Goal: Ask a question: Seek information or help from site administrators or community

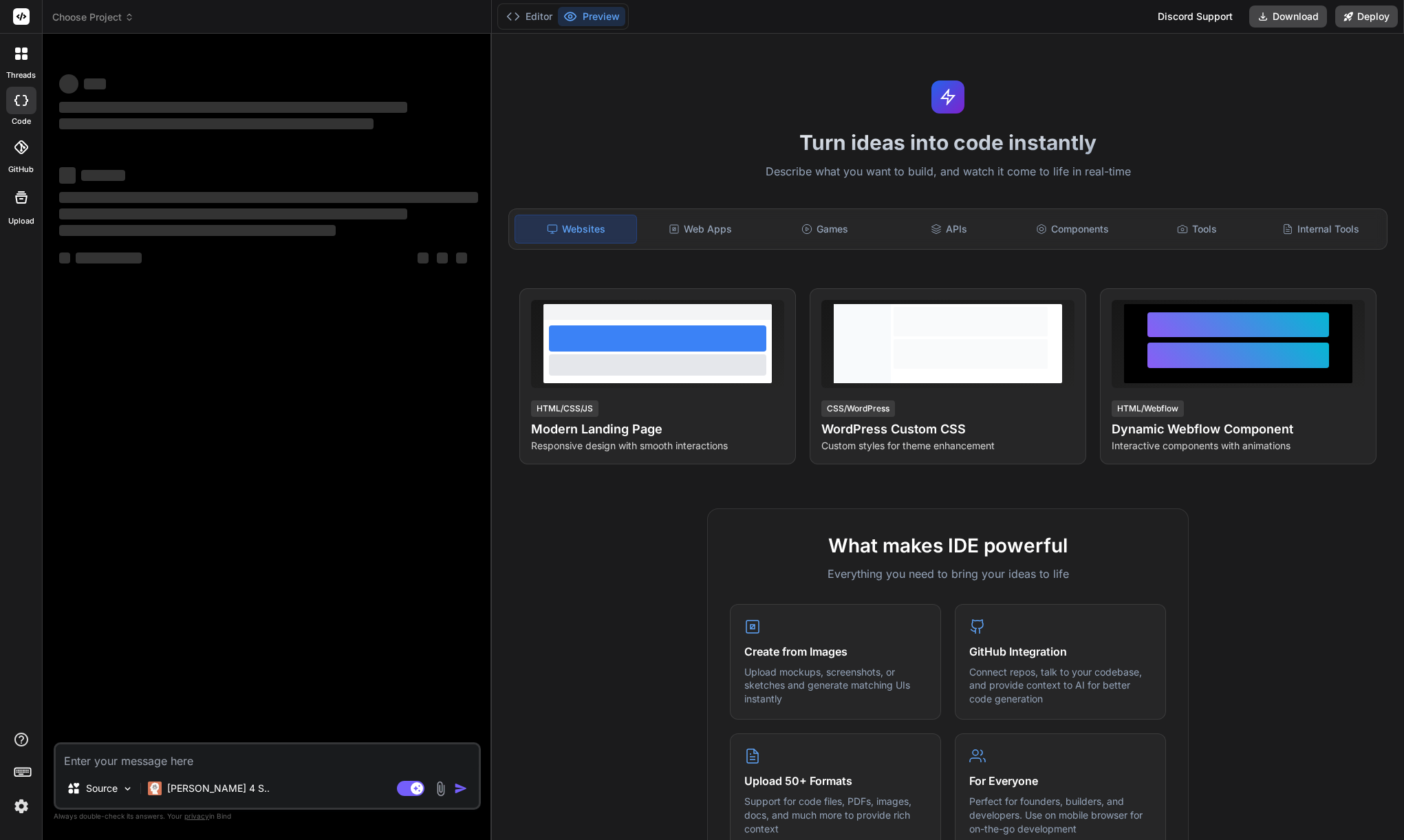
click at [17, 803] on img at bounding box center [22, 807] width 24 height 24
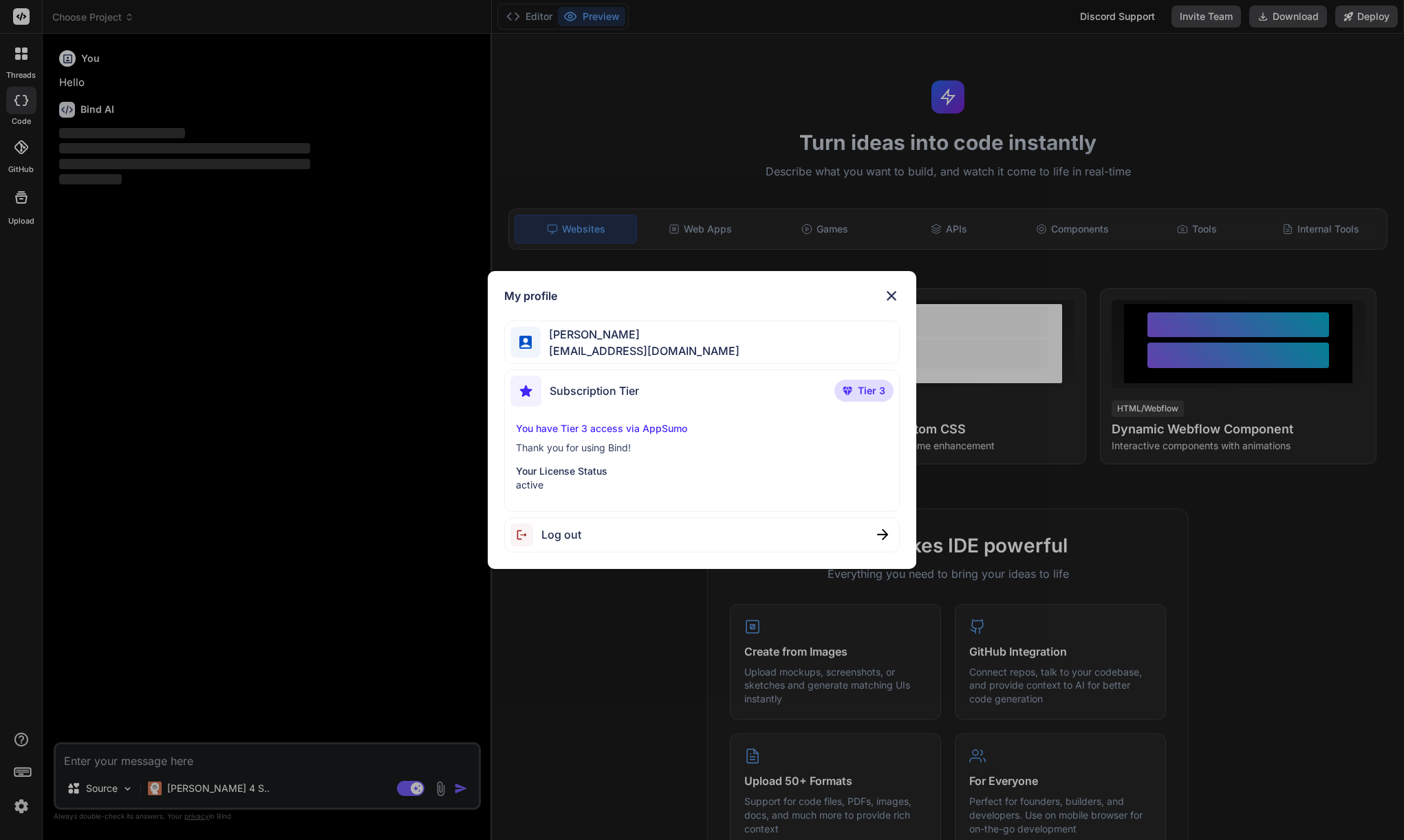
click at [645, 432] on p "You have Tier 3 access via AppSumo" at bounding box center [702, 429] width 373 height 14
drag, startPoint x: 866, startPoint y: 378, endPoint x: 863, endPoint y: 388, distance: 10.4
click at [864, 382] on div "Subscription Tier Tier 3" at bounding box center [702, 394] width 384 height 36
click at [863, 388] on span "Tier 3" at bounding box center [871, 391] width 27 height 14
drag, startPoint x: 863, startPoint y: 388, endPoint x: 686, endPoint y: 399, distance: 177.3
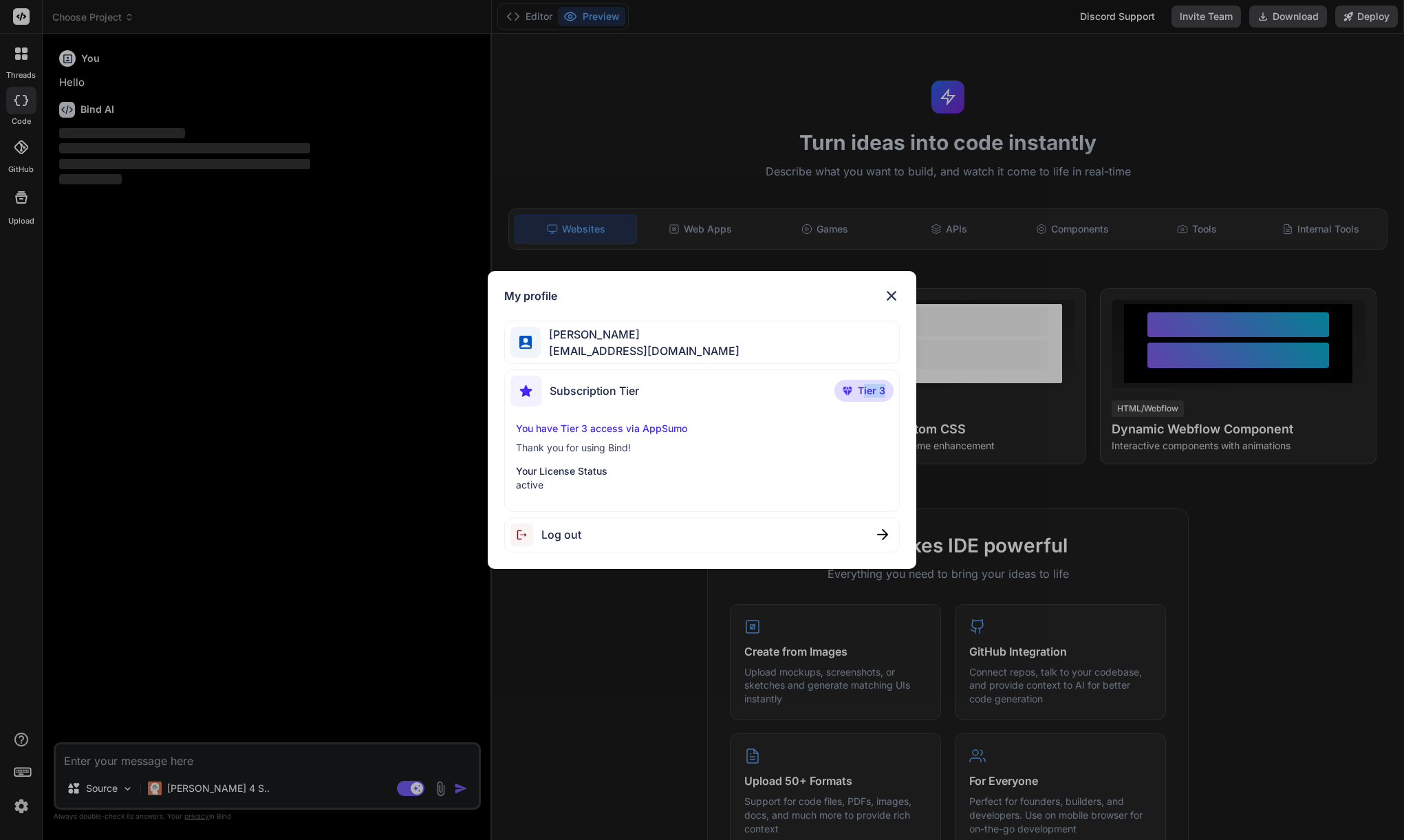
click at [863, 389] on span "Tier 3" at bounding box center [871, 391] width 27 height 14
click at [664, 399] on div "Subscription Tier Tier 3" at bounding box center [702, 394] width 384 height 36
click at [664, 422] on p "You have Tier 3 access via AppSumo" at bounding box center [702, 429] width 373 height 14
drag, startPoint x: 642, startPoint y: 413, endPoint x: 623, endPoint y: 406, distance: 20.2
click at [641, 413] on div "Subscription Tier Tier 3 You have Tier 3 access via AppSumo Thank you for using…" at bounding box center [702, 441] width 396 height 142
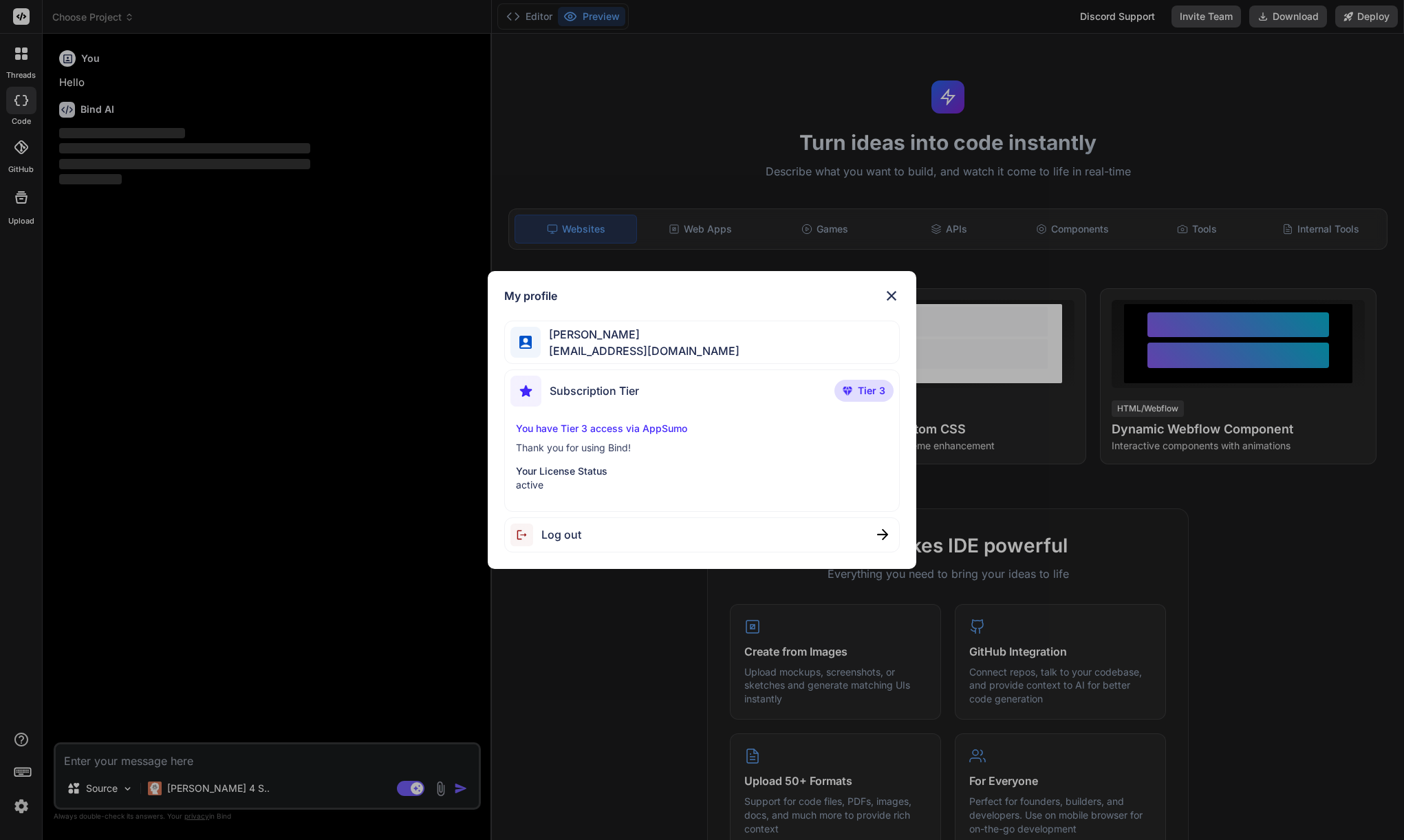
drag, startPoint x: 622, startPoint y: 405, endPoint x: 623, endPoint y: 398, distance: 7.1
click at [622, 404] on div "Subscription Tier" at bounding box center [574, 391] width 128 height 31
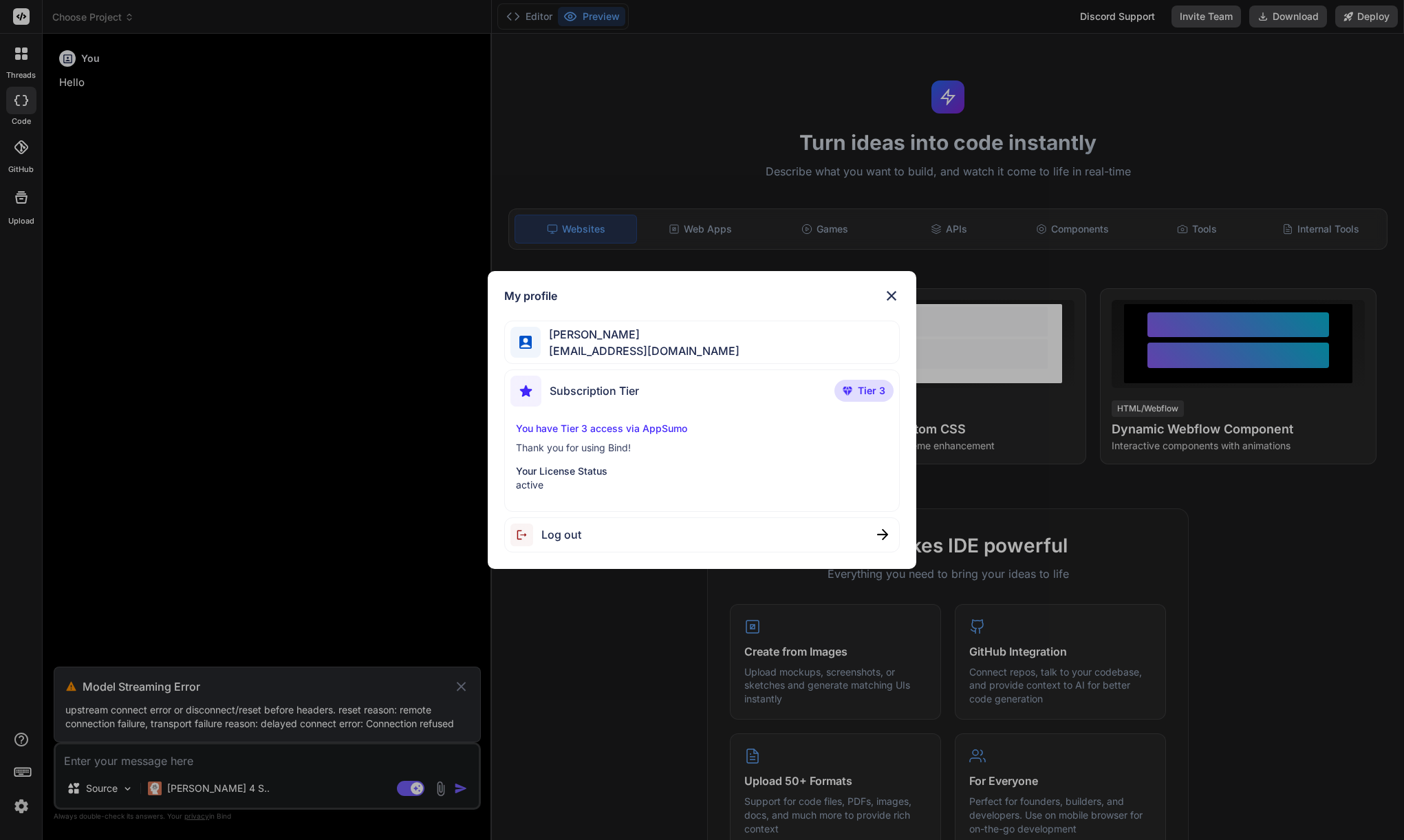
drag, startPoint x: 623, startPoint y: 398, endPoint x: 798, endPoint y: 345, distance: 182.8
click at [625, 397] on span "Subscription Tier" at bounding box center [594, 391] width 89 height 17
click at [889, 296] on img at bounding box center [892, 296] width 17 height 17
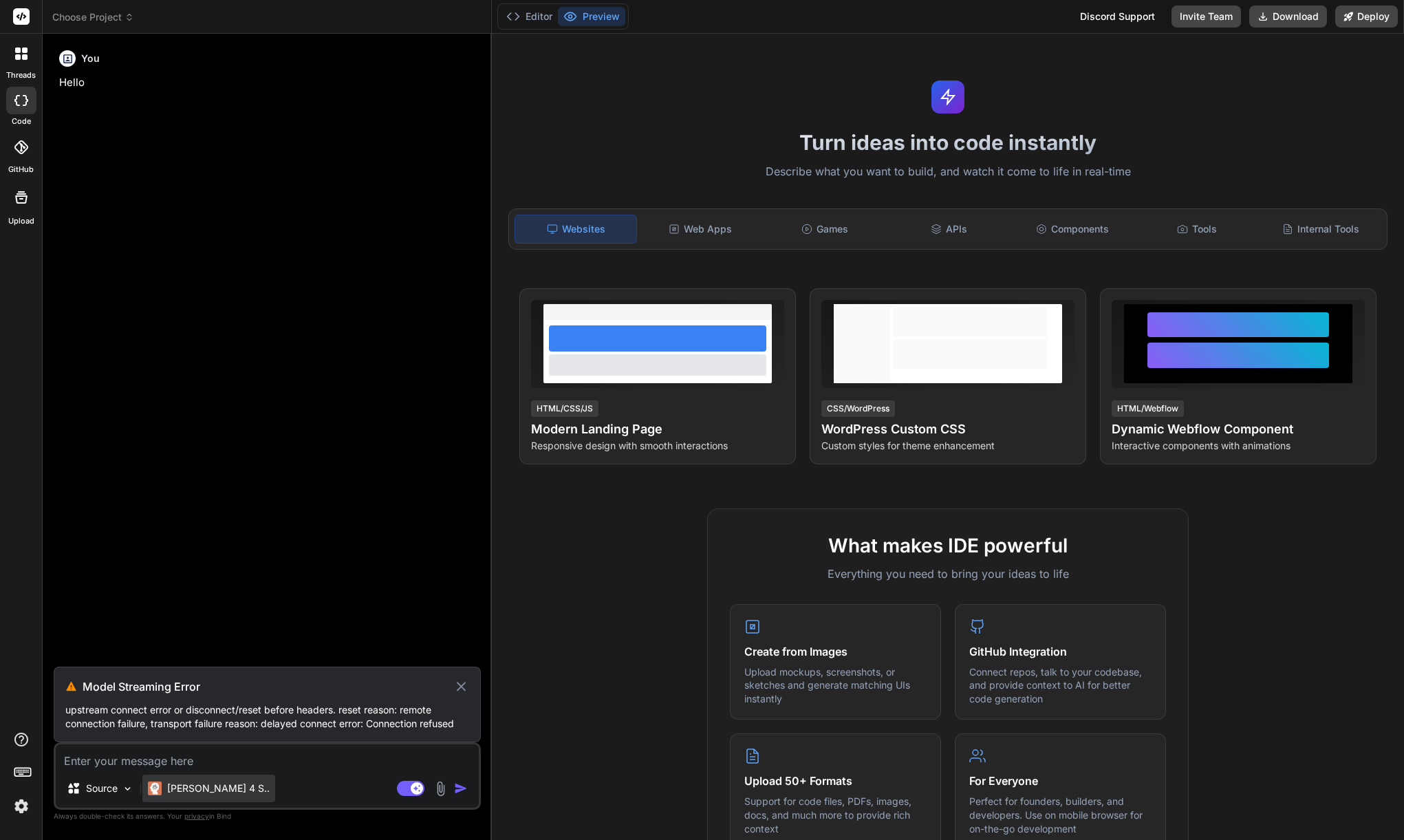
click at [201, 795] on div "[PERSON_NAME] 4 S.." at bounding box center [208, 788] width 132 height 27
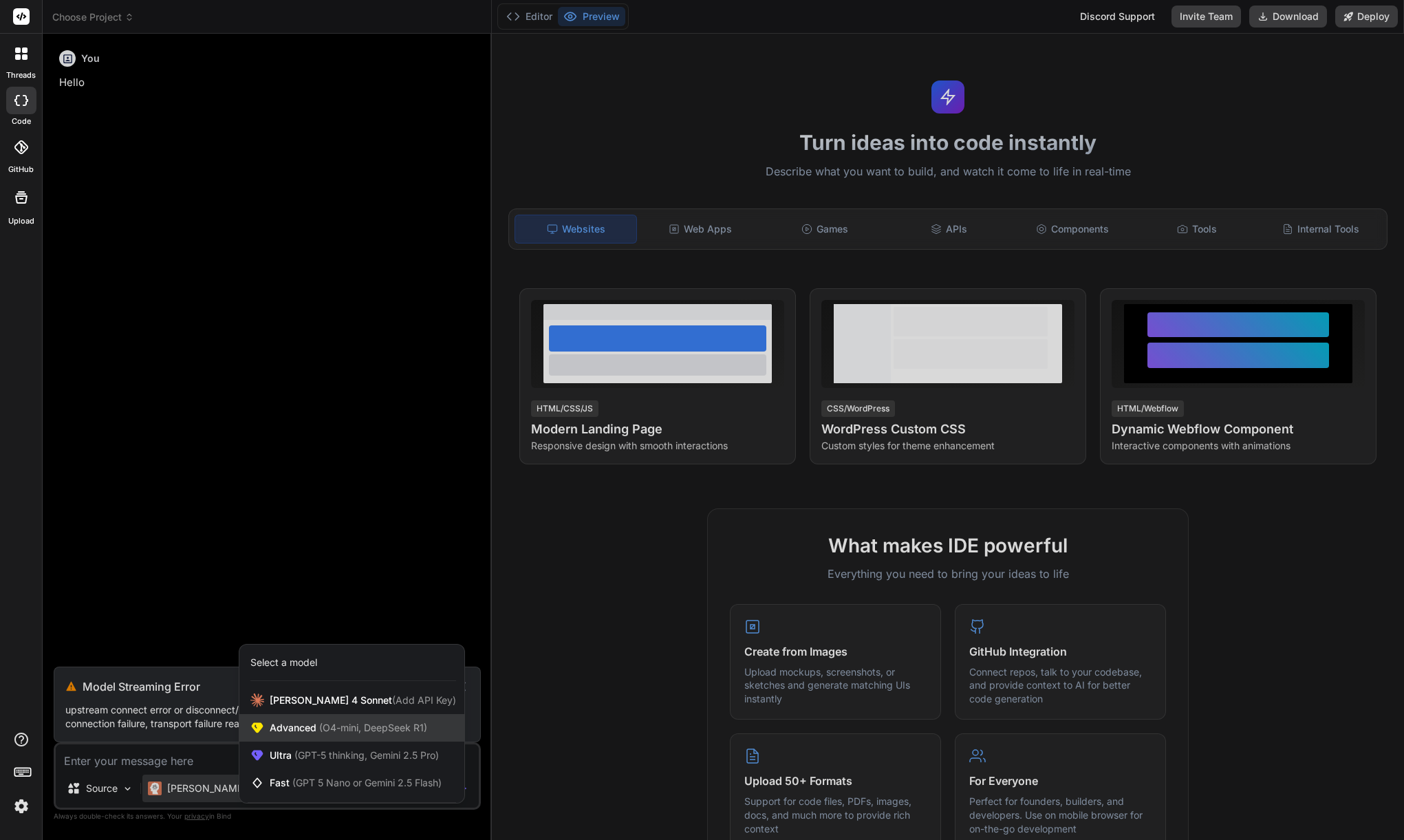
click at [298, 733] on span "Advanced (O4-mini, DeepSeek R1)" at bounding box center [349, 728] width 158 height 14
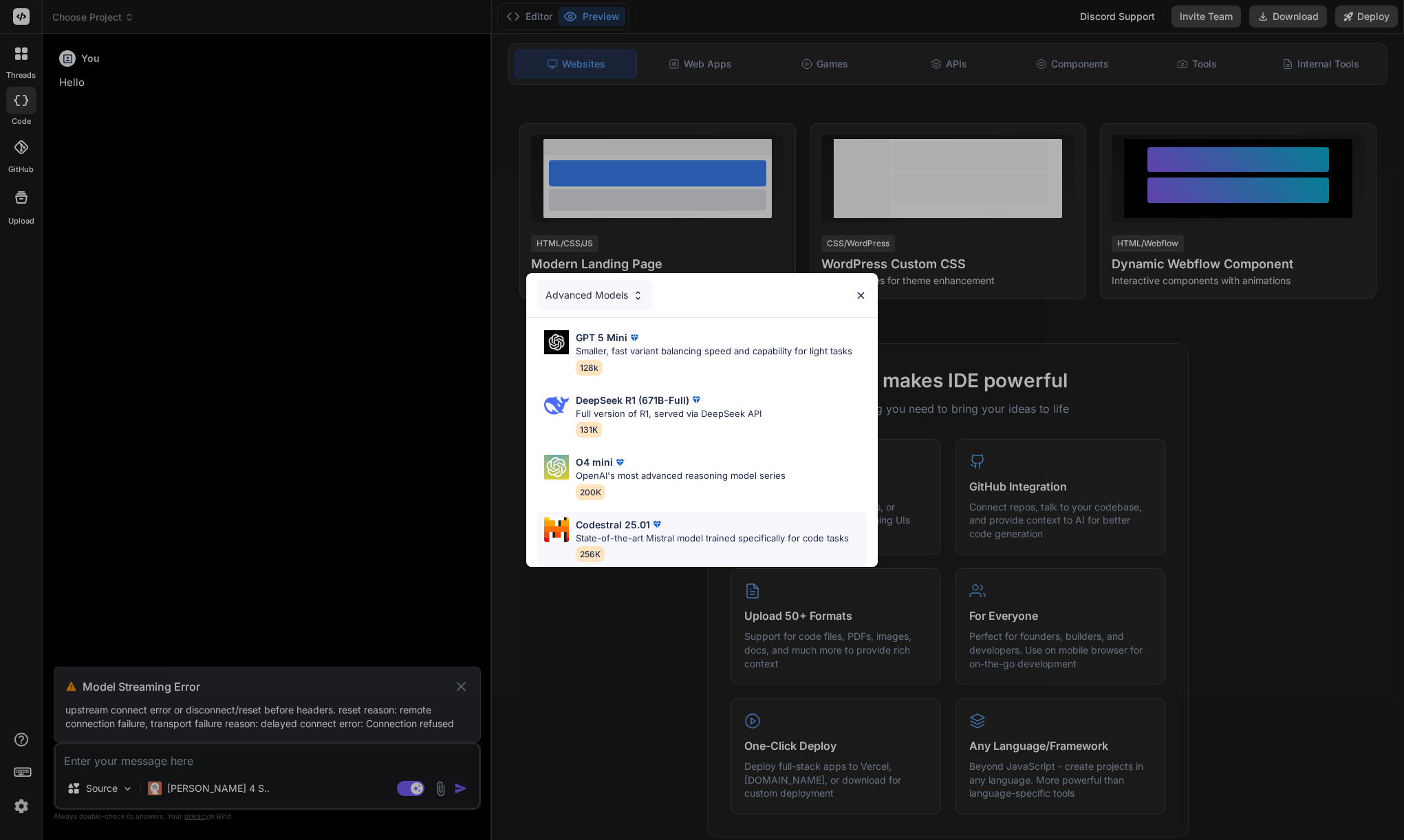
scroll to position [206, 0]
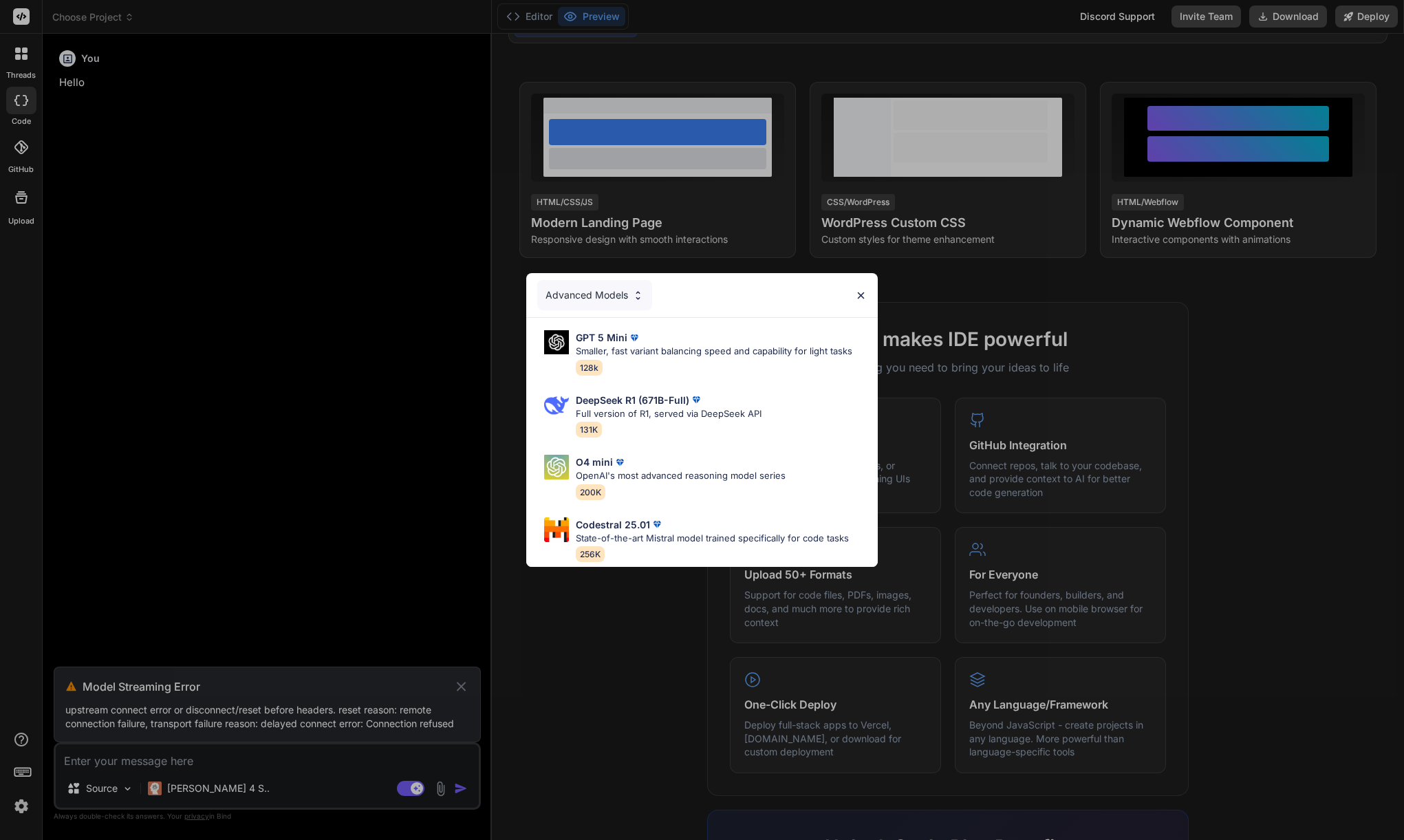
click at [860, 293] on img at bounding box center [860, 295] width 12 height 12
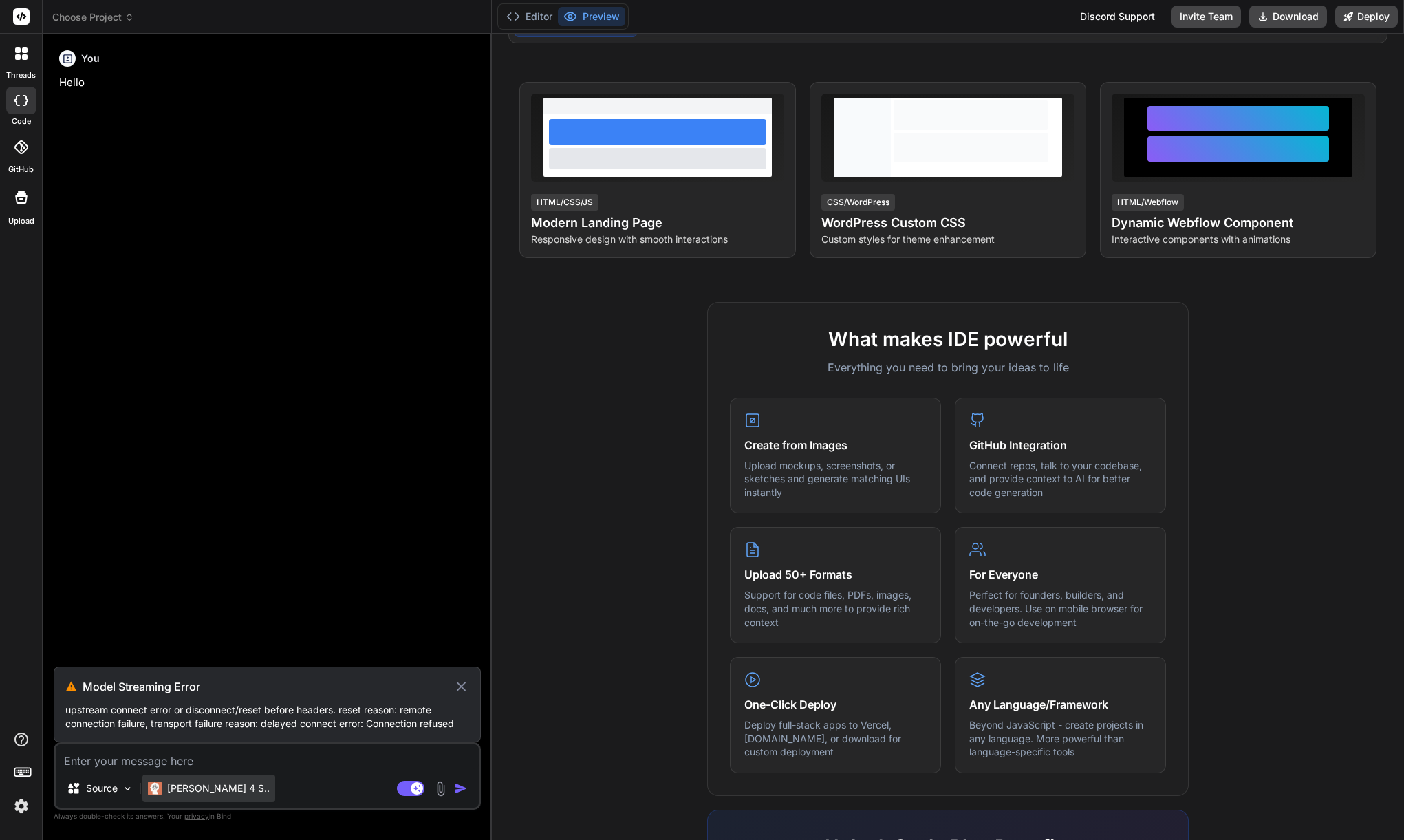
click at [220, 797] on div "[PERSON_NAME] 4 S.." at bounding box center [208, 788] width 132 height 27
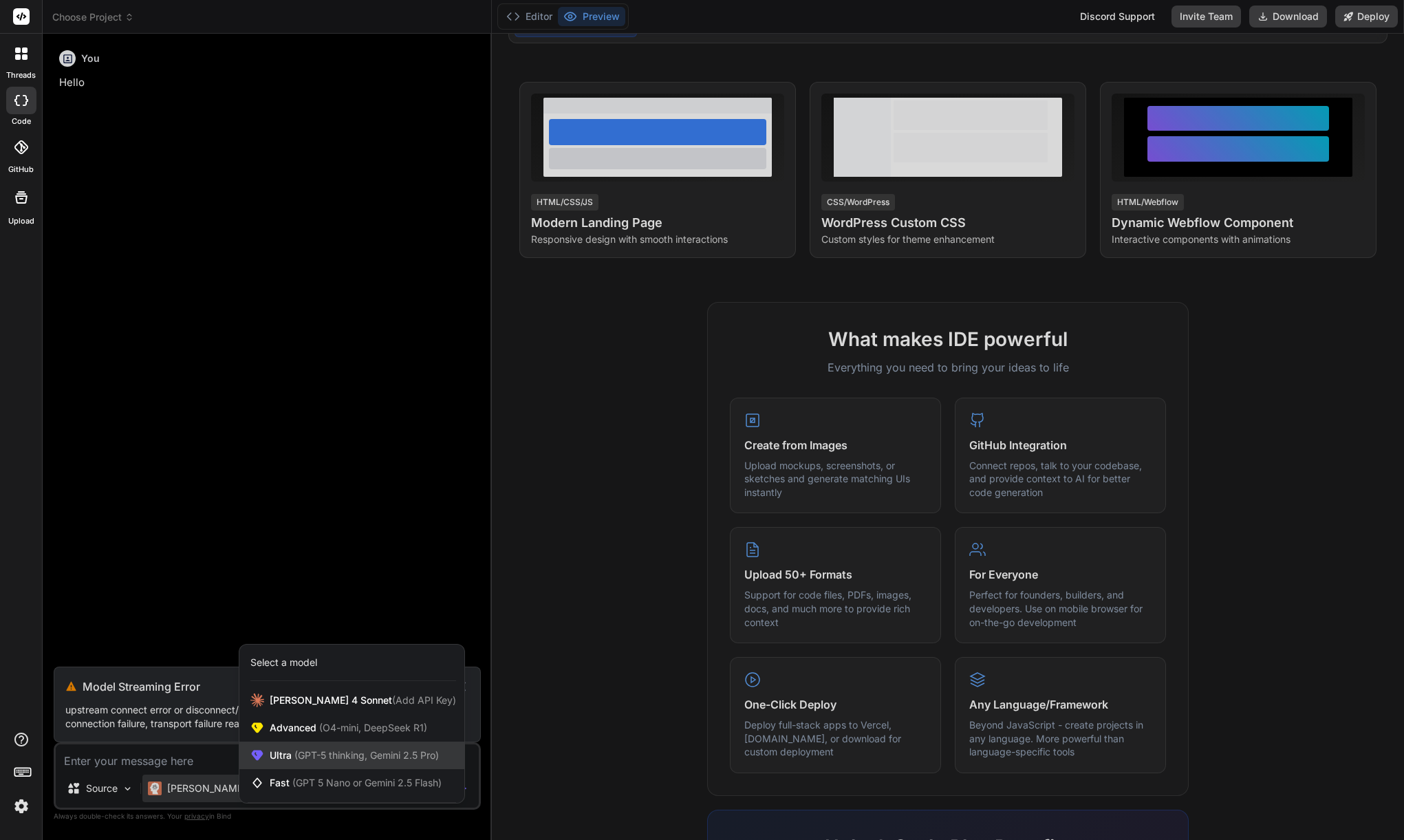
click at [345, 755] on span "(GPT-5 thinking, Gemini 2.5 Pro)" at bounding box center [365, 754] width 147 height 12
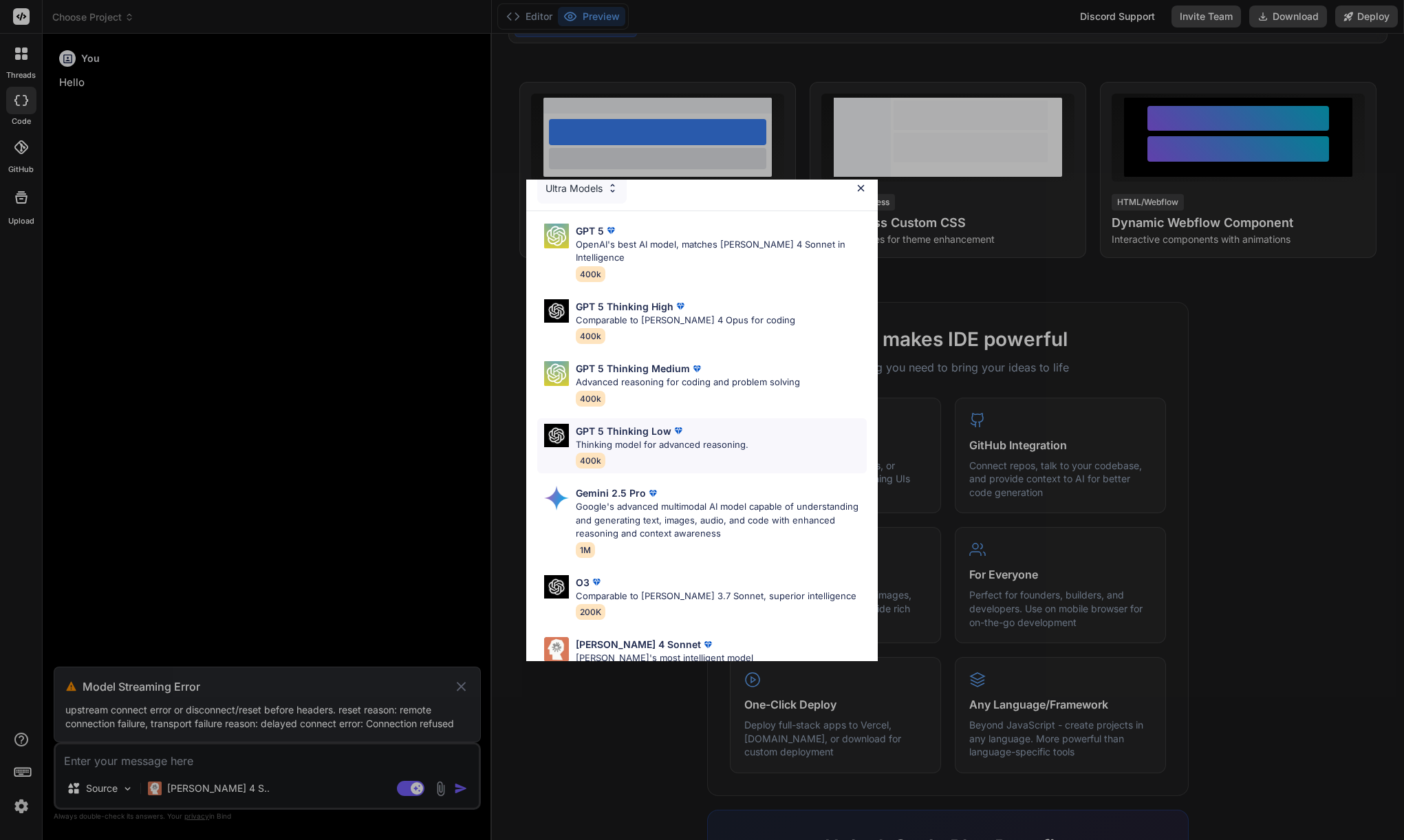
scroll to position [0, 0]
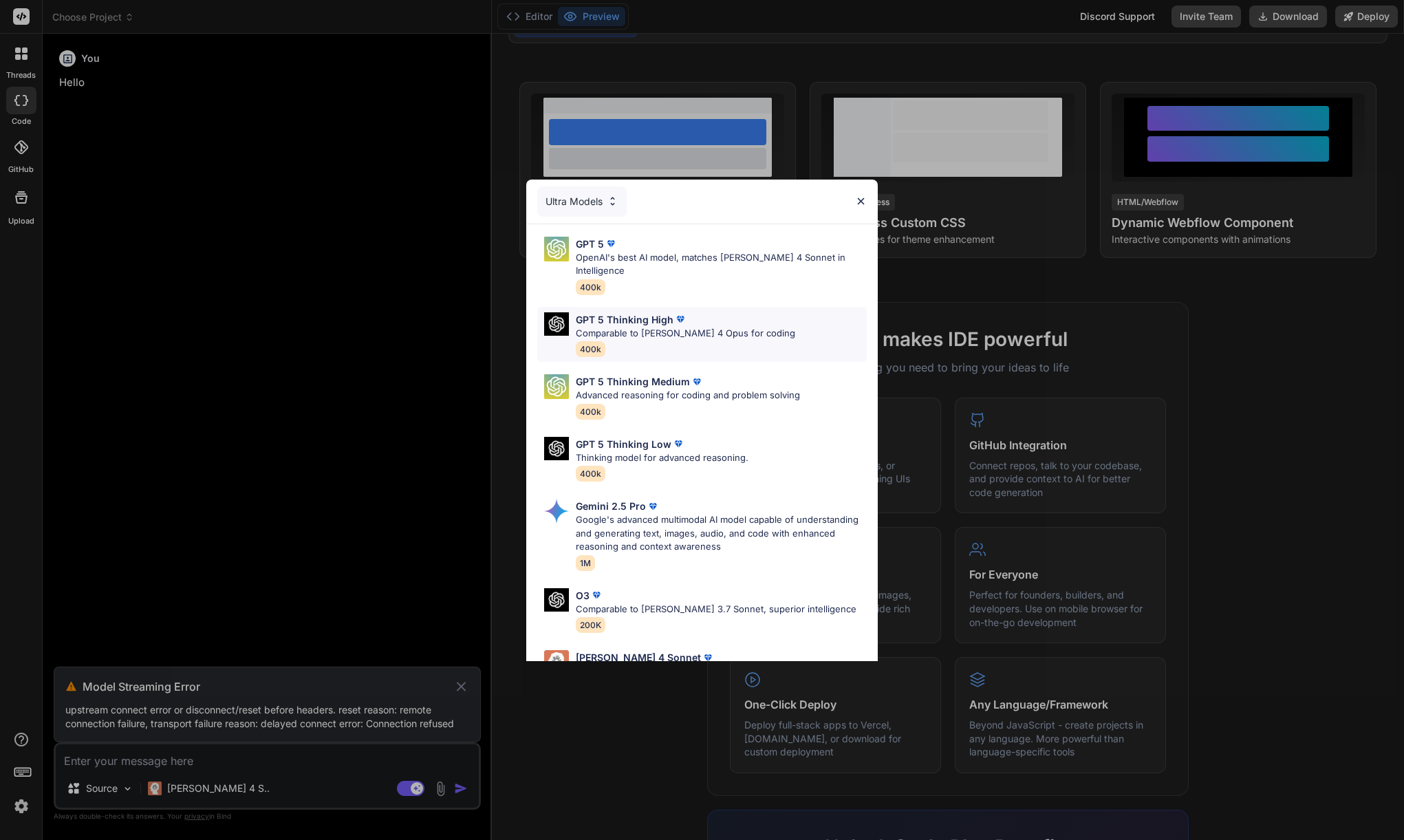
click at [653, 327] on p "Comparable to [PERSON_NAME] 4 Opus for coding" at bounding box center [685, 334] width 220 height 14
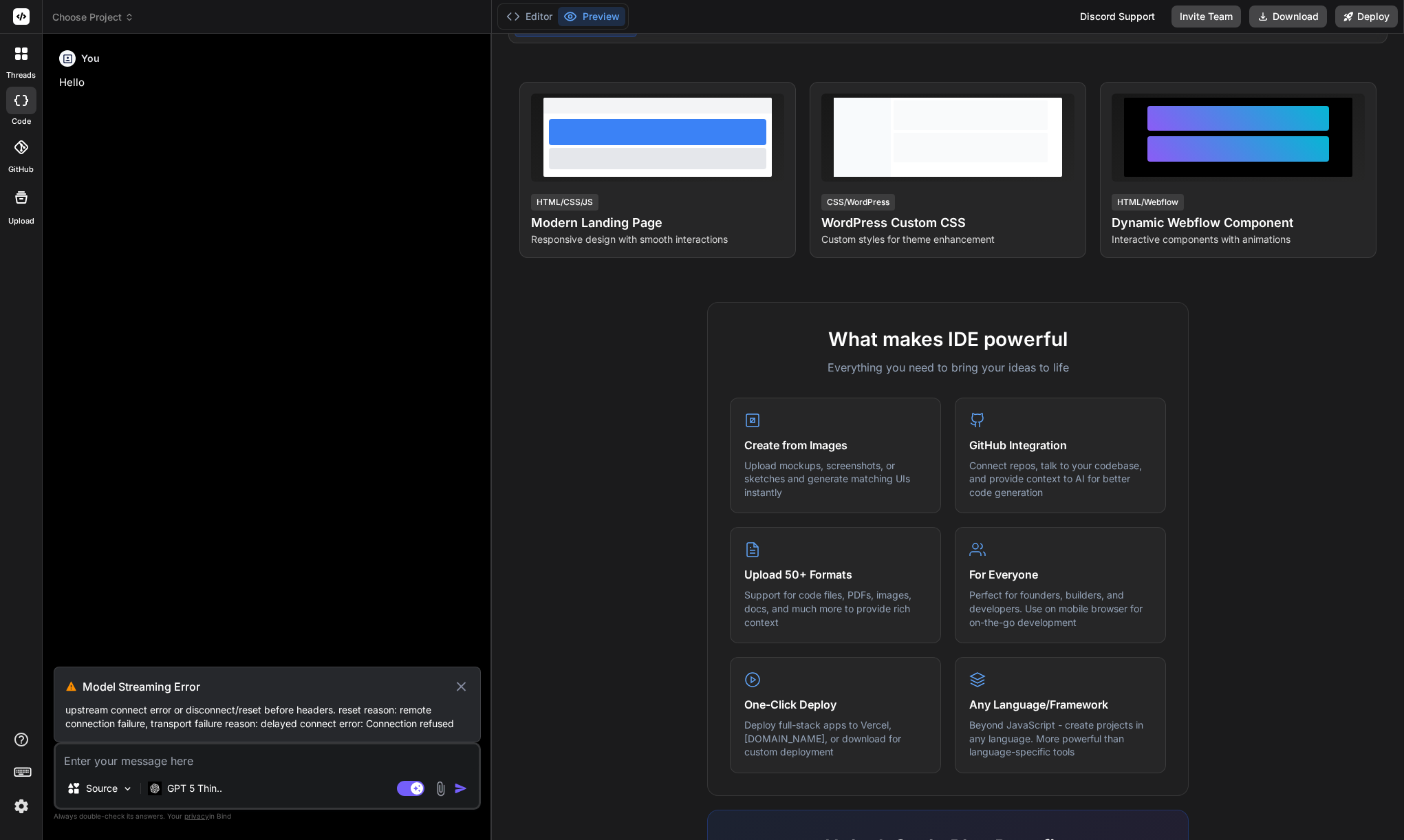
click at [322, 750] on textarea at bounding box center [267, 756] width 423 height 25
click at [460, 690] on icon at bounding box center [461, 687] width 16 height 17
type textarea "x"
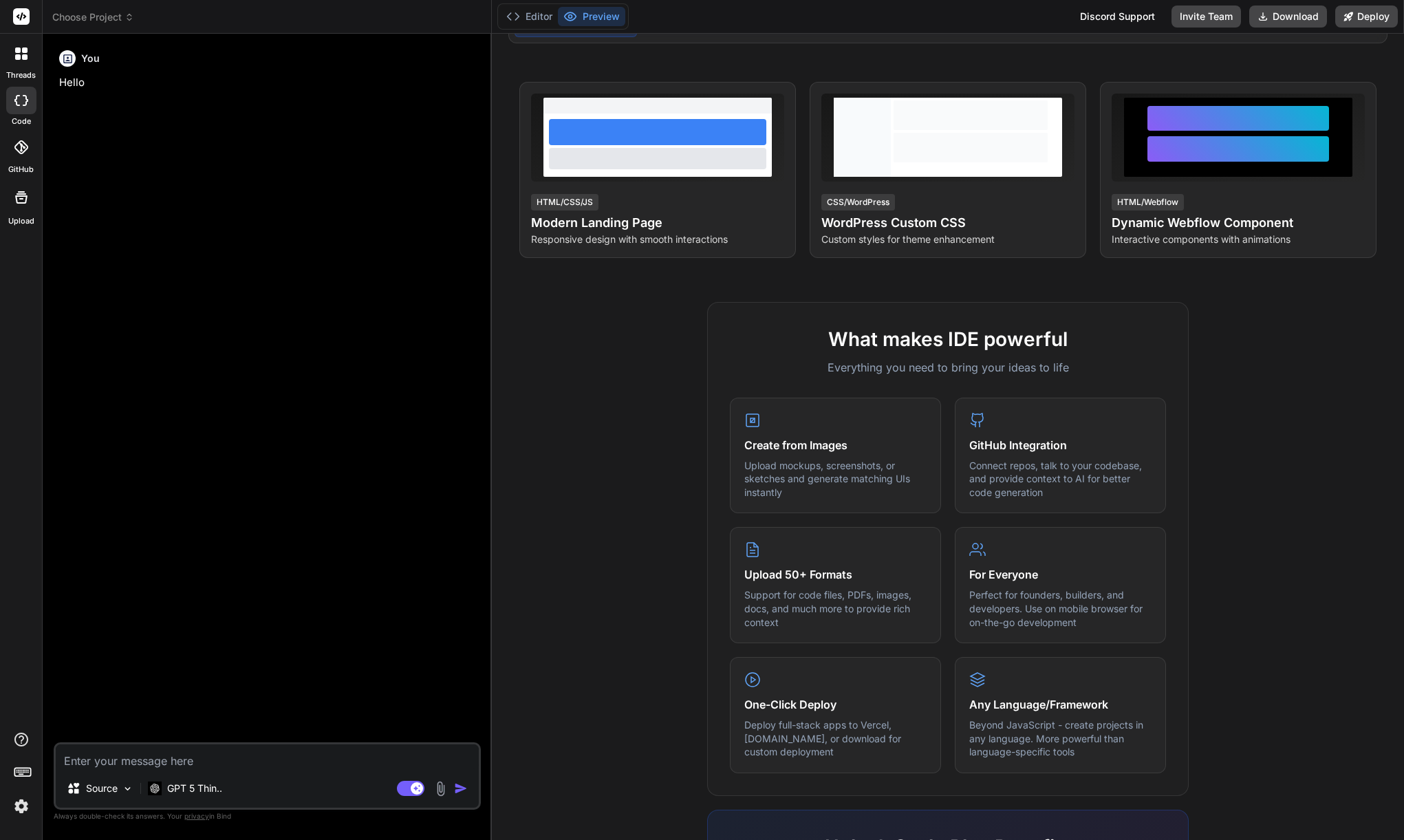
click at [231, 763] on textarea at bounding box center [267, 756] width 423 height 25
click at [270, 757] on textarea at bounding box center [267, 756] width 423 height 25
type textarea "I"
type textarea "x"
type textarea "I"
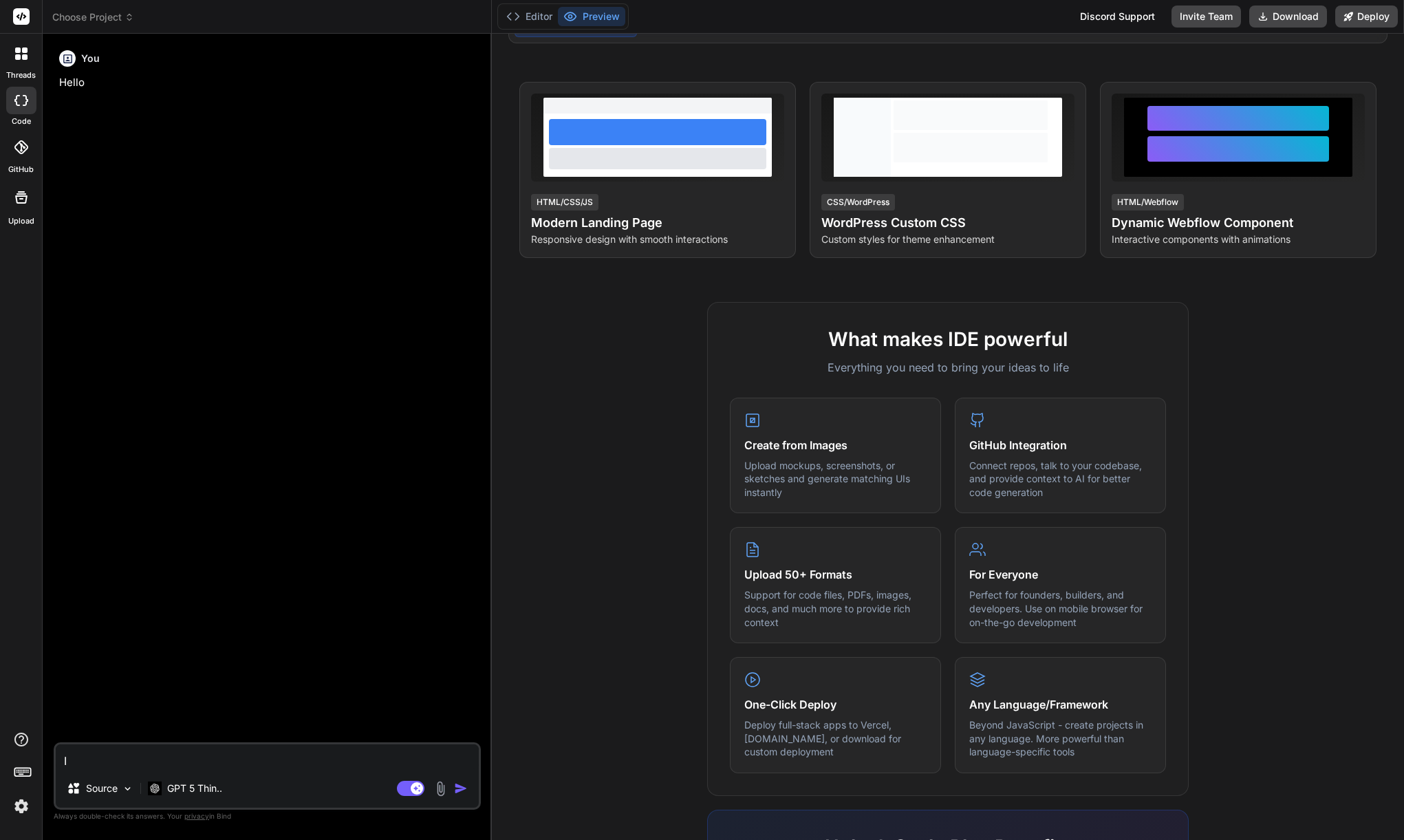
type textarea "x"
type textarea "I w"
type textarea "x"
type textarea "I wa"
type textarea "x"
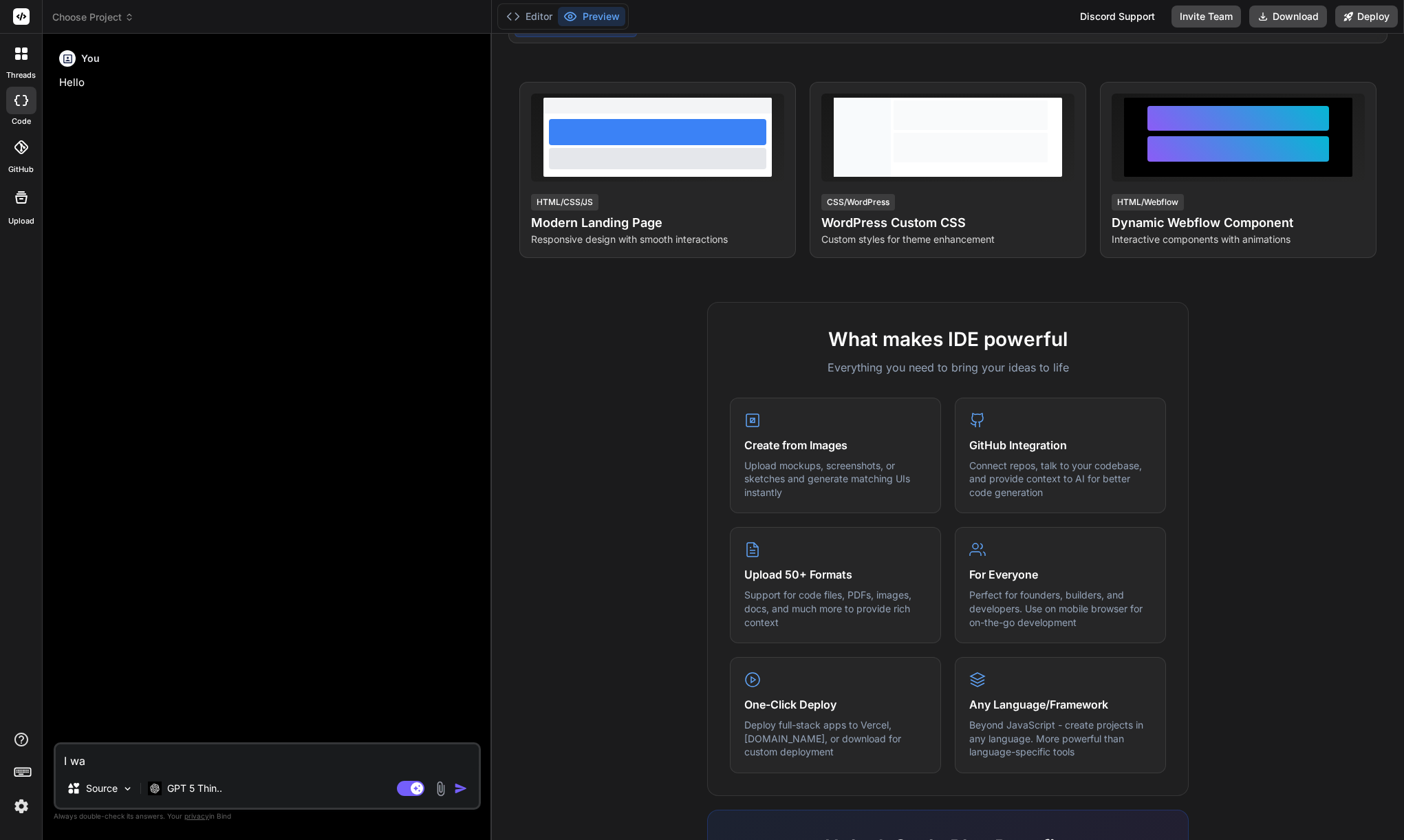
type textarea "I wan"
type textarea "x"
type textarea "I want"
type textarea "x"
type textarea "I want"
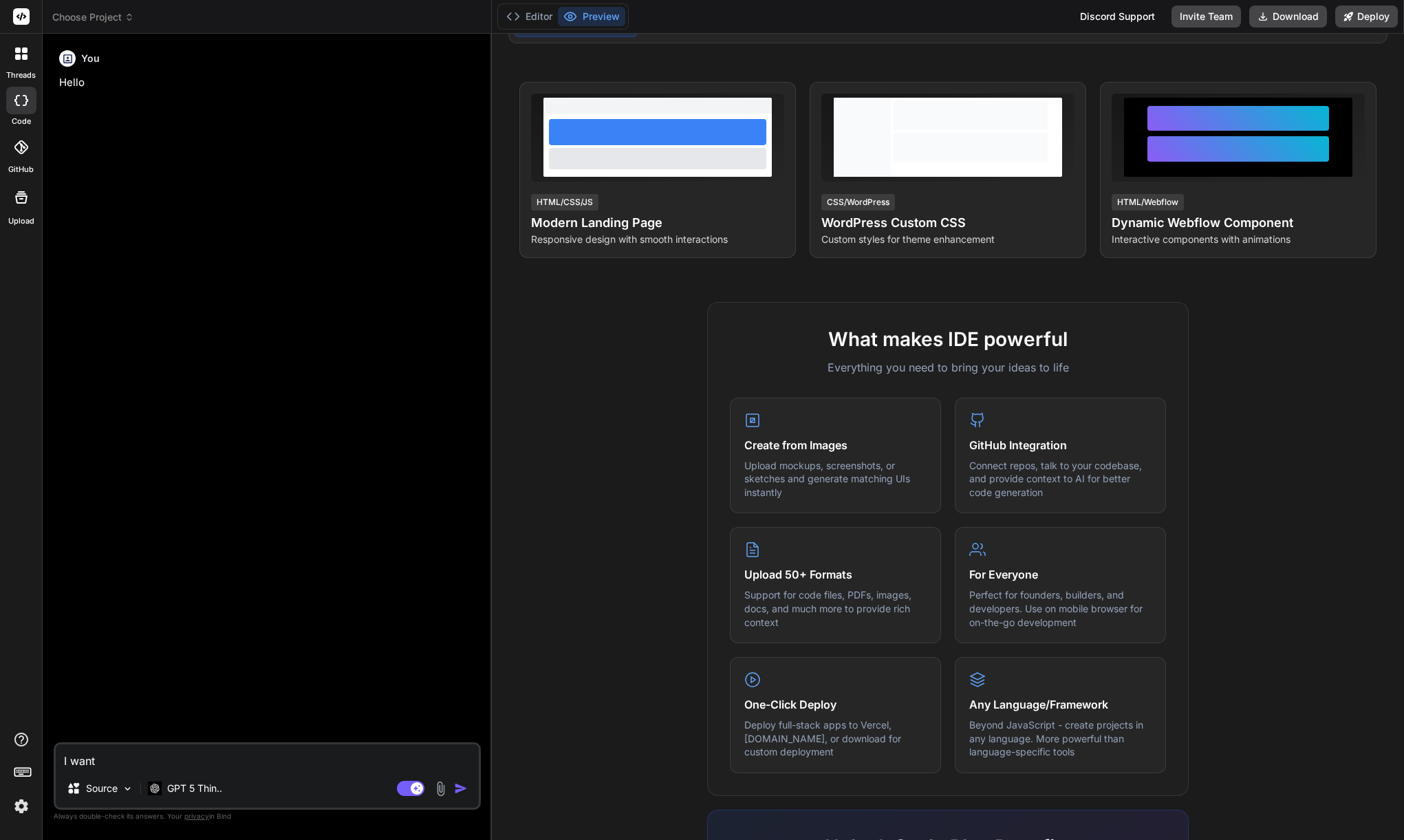
type textarea "x"
type textarea "I want y"
type textarea "x"
type textarea "I want yo"
type textarea "x"
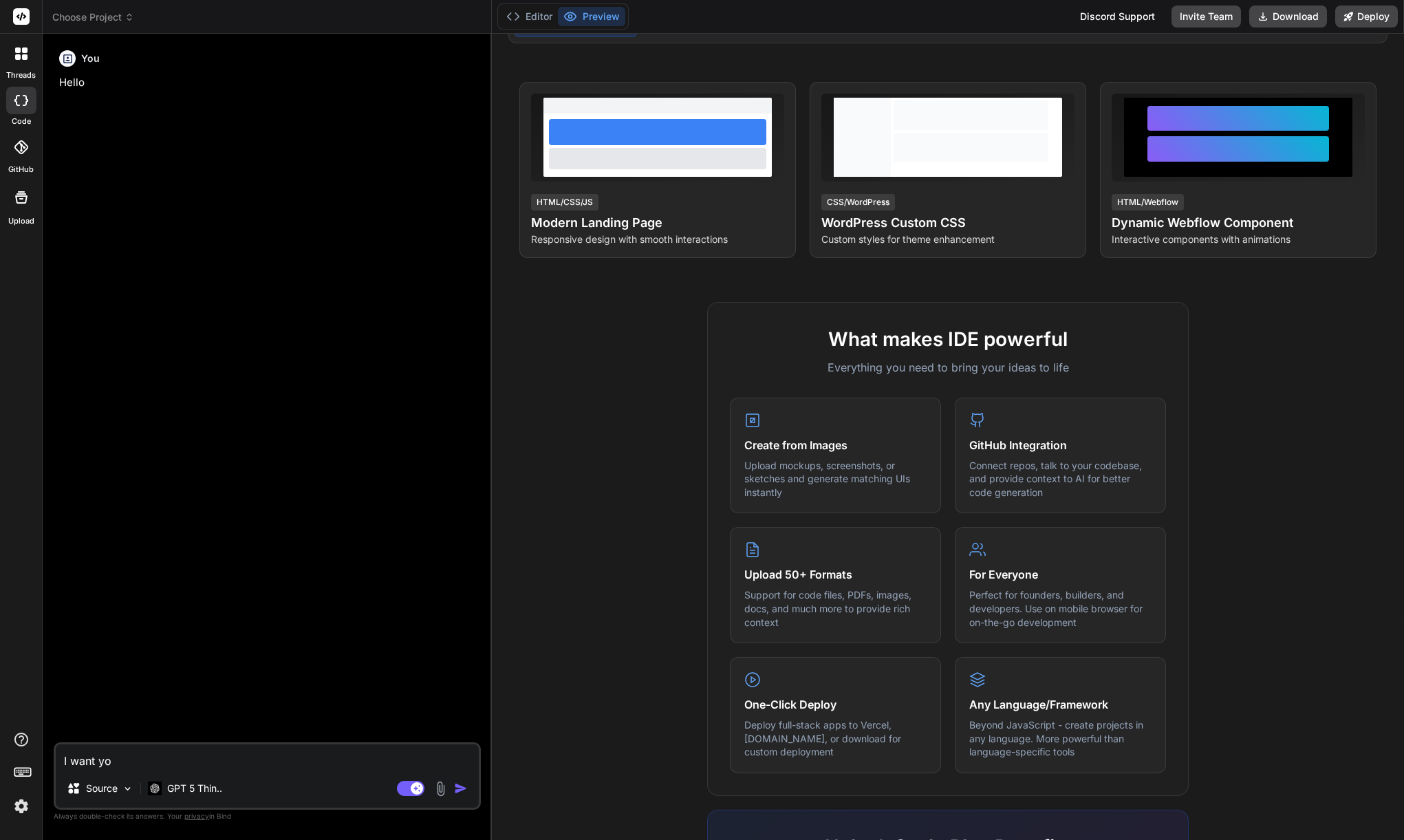
type textarea "I want you"
type textarea "x"
type textarea "I want you"
type textarea "x"
type textarea "I want you t"
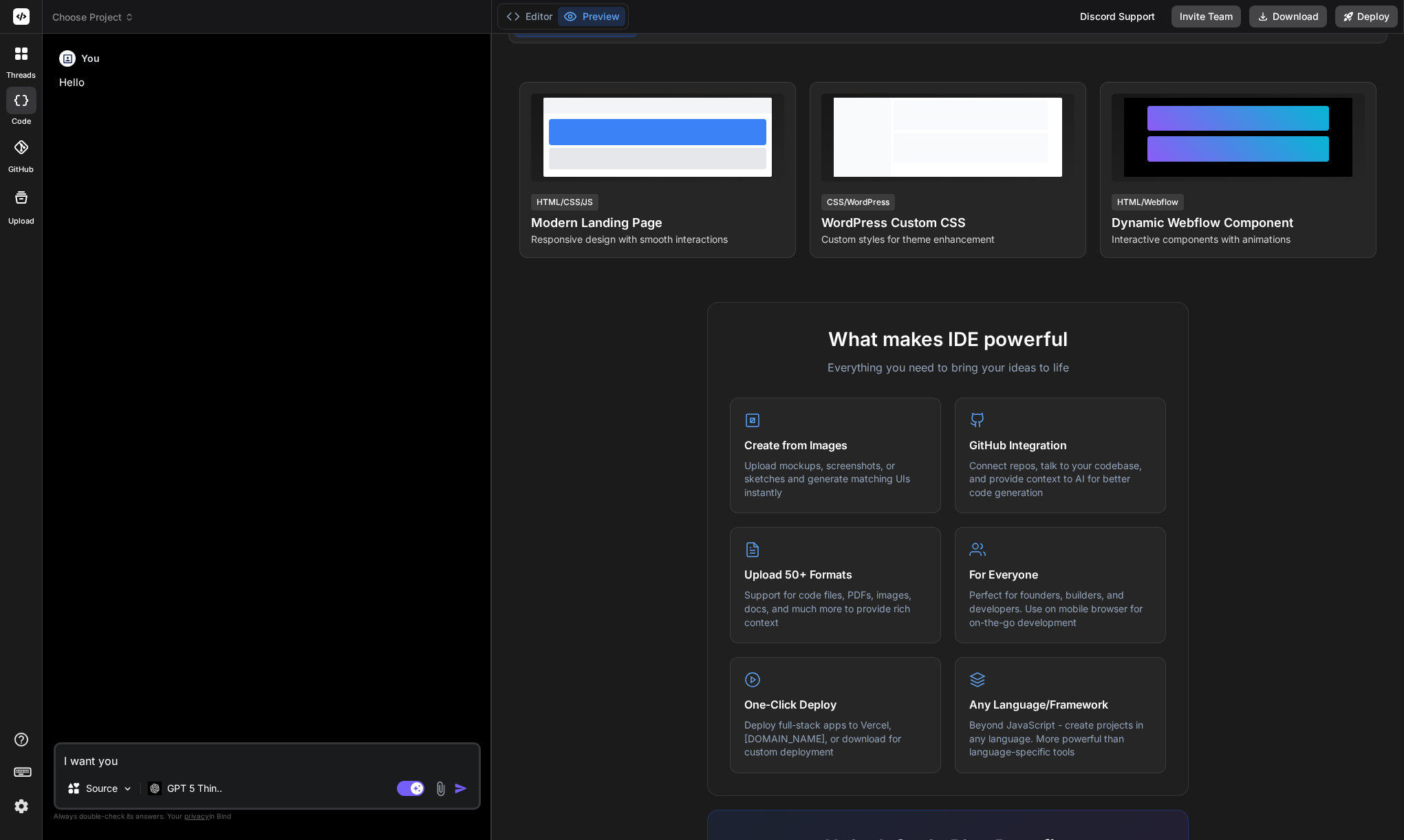
type textarea "x"
type textarea "I want you to"
type textarea "x"
type textarea "I want you to"
type textarea "x"
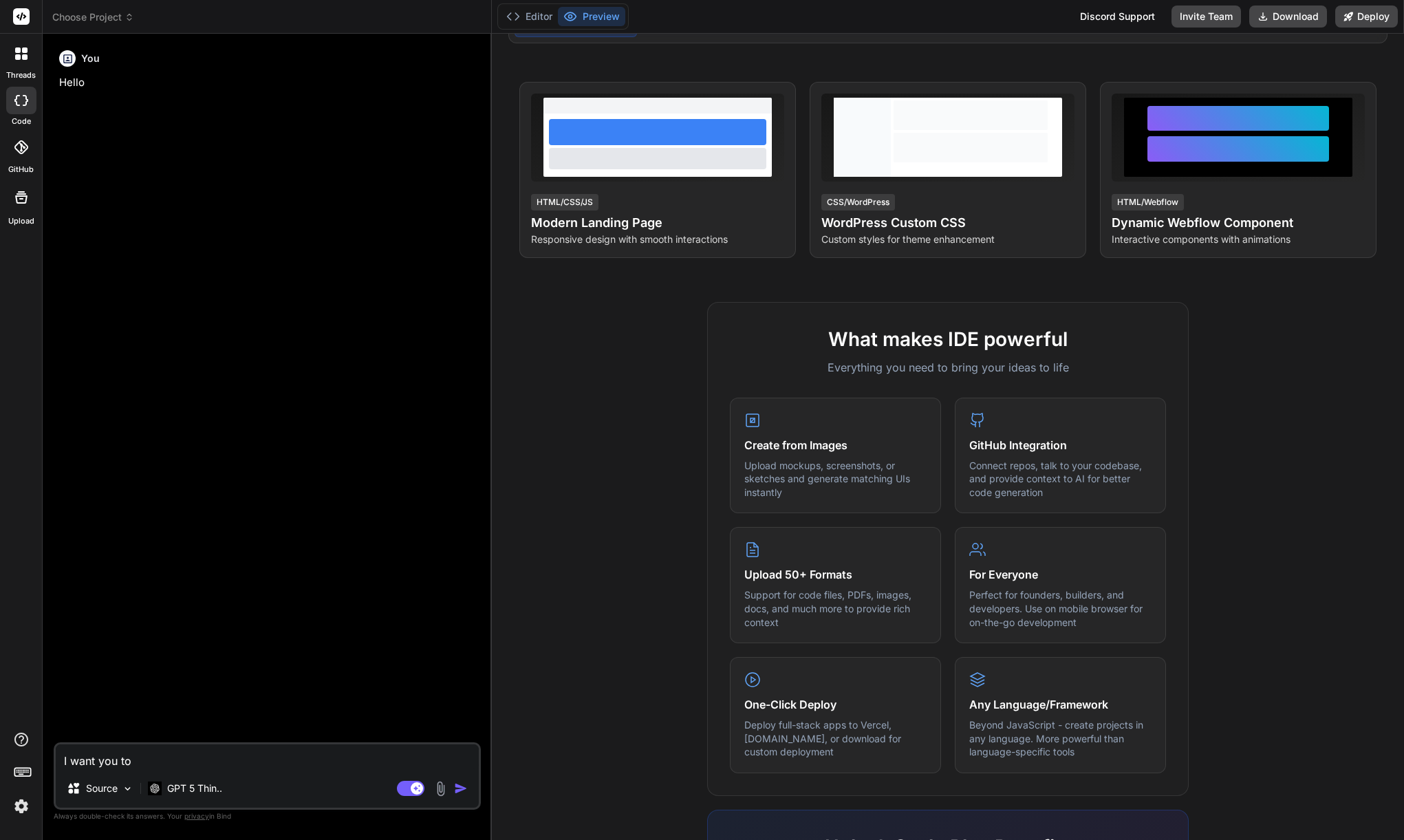
type textarea "I want you to c"
type textarea "x"
type textarea "I want you to cr"
type textarea "x"
type textarea "I want you to cra"
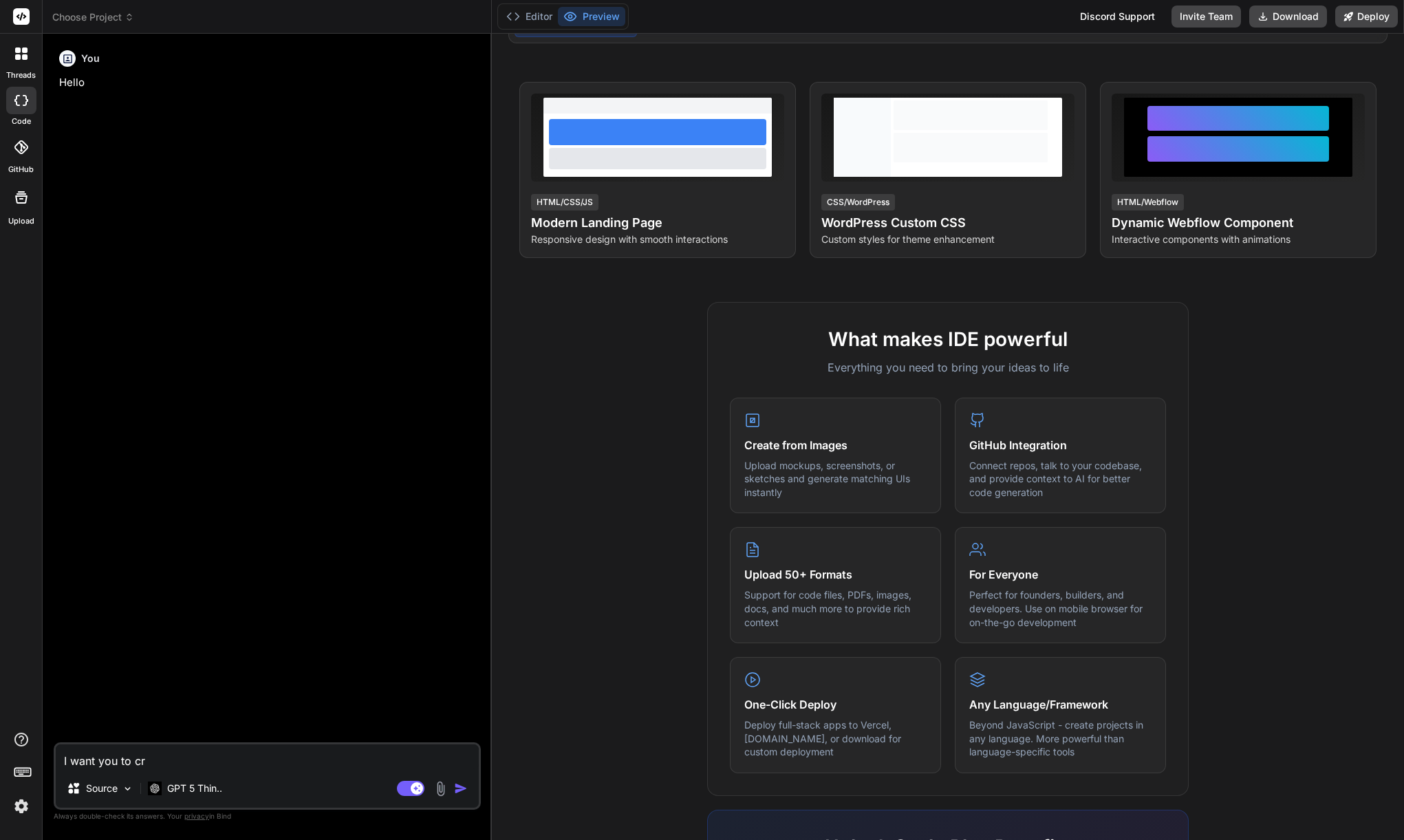
type textarea "x"
type textarea "I want you to crat"
type textarea "x"
type textarea "I want you to crate"
type textarea "x"
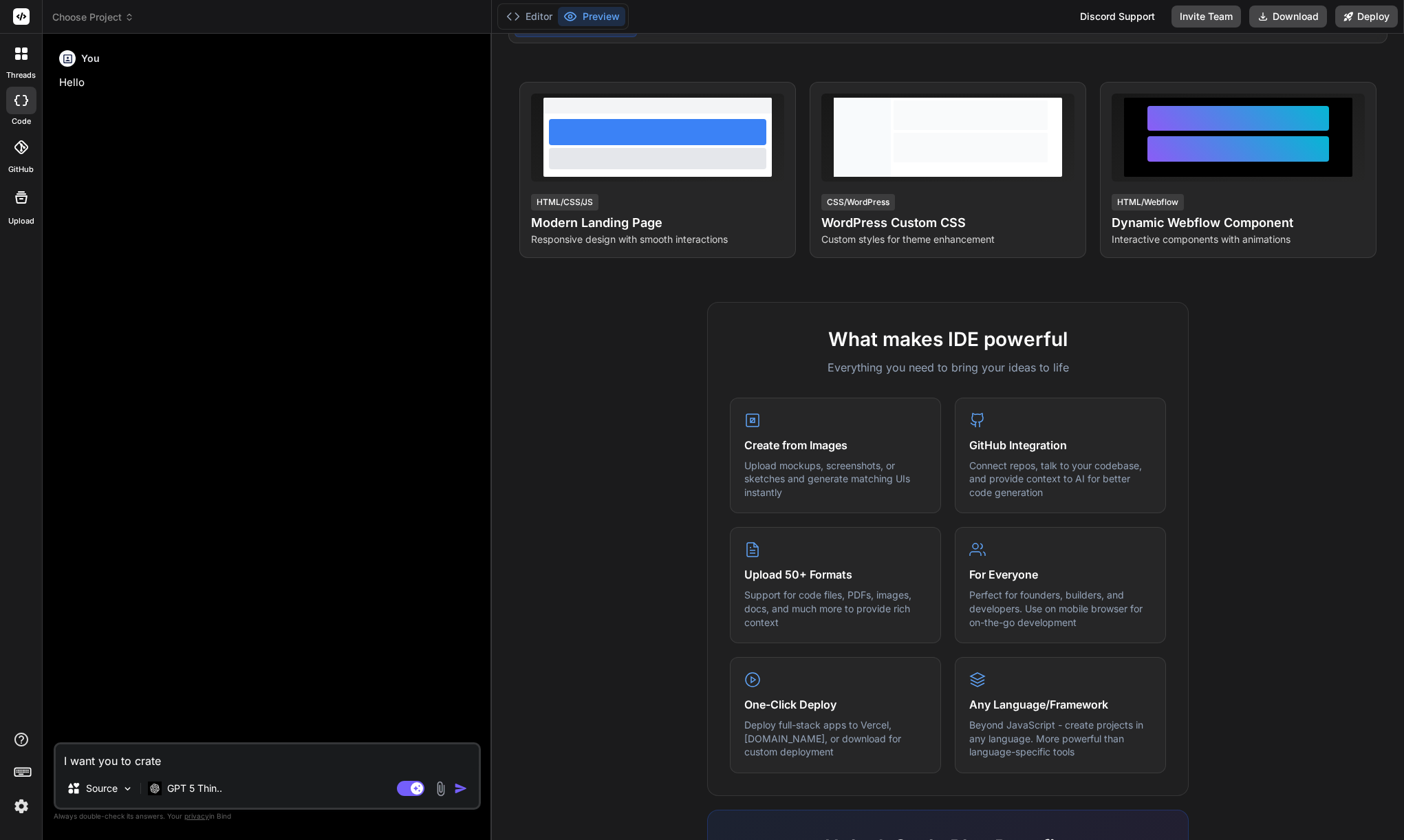
type textarea "I want you to crate"
type textarea "x"
type textarea "I want you to crate a"
type textarea "x"
type textarea "I want you to crate a"
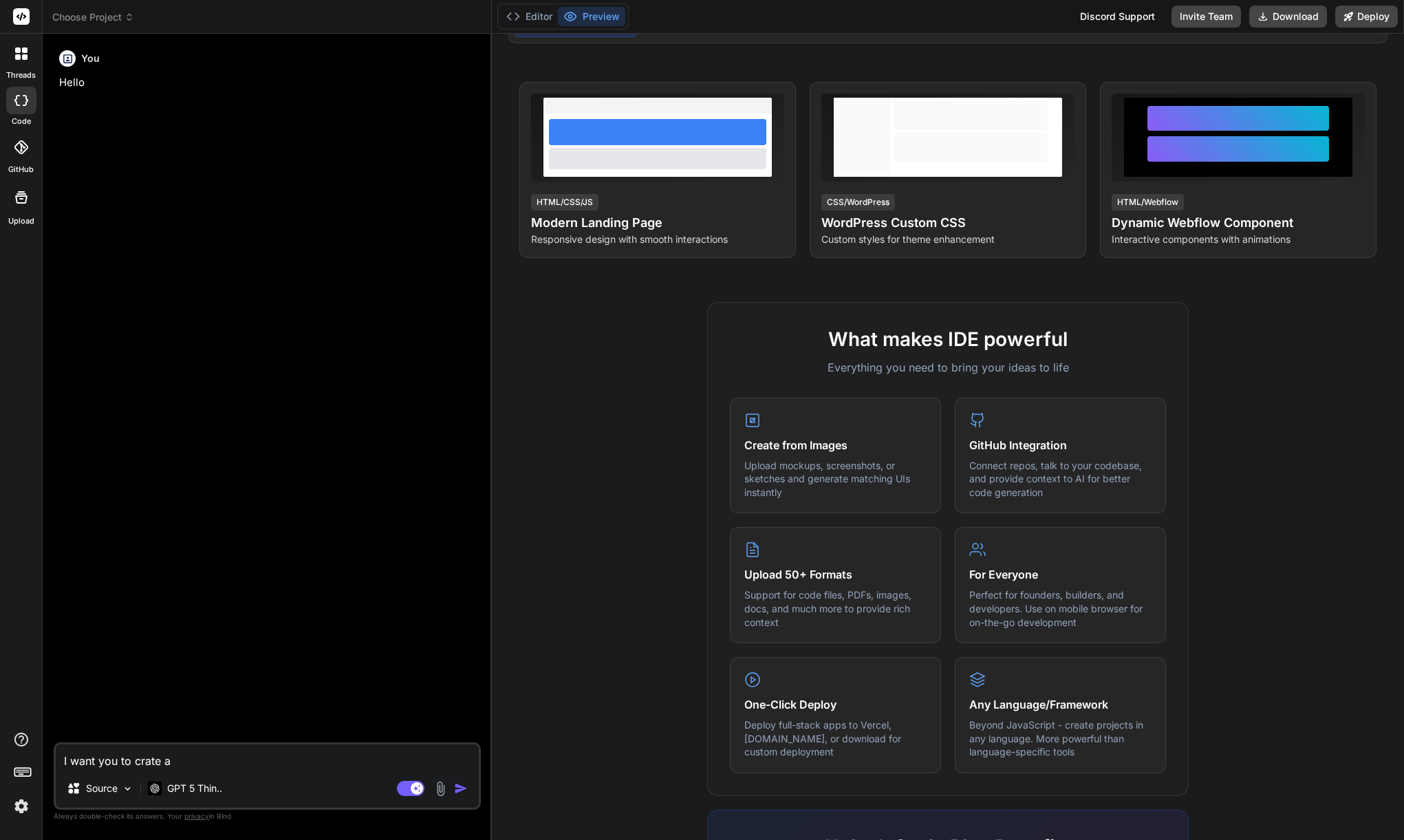
type textarea "x"
type textarea "I want you to crate a m"
type textarea "x"
type textarea "I want you to crate a me"
type textarea "x"
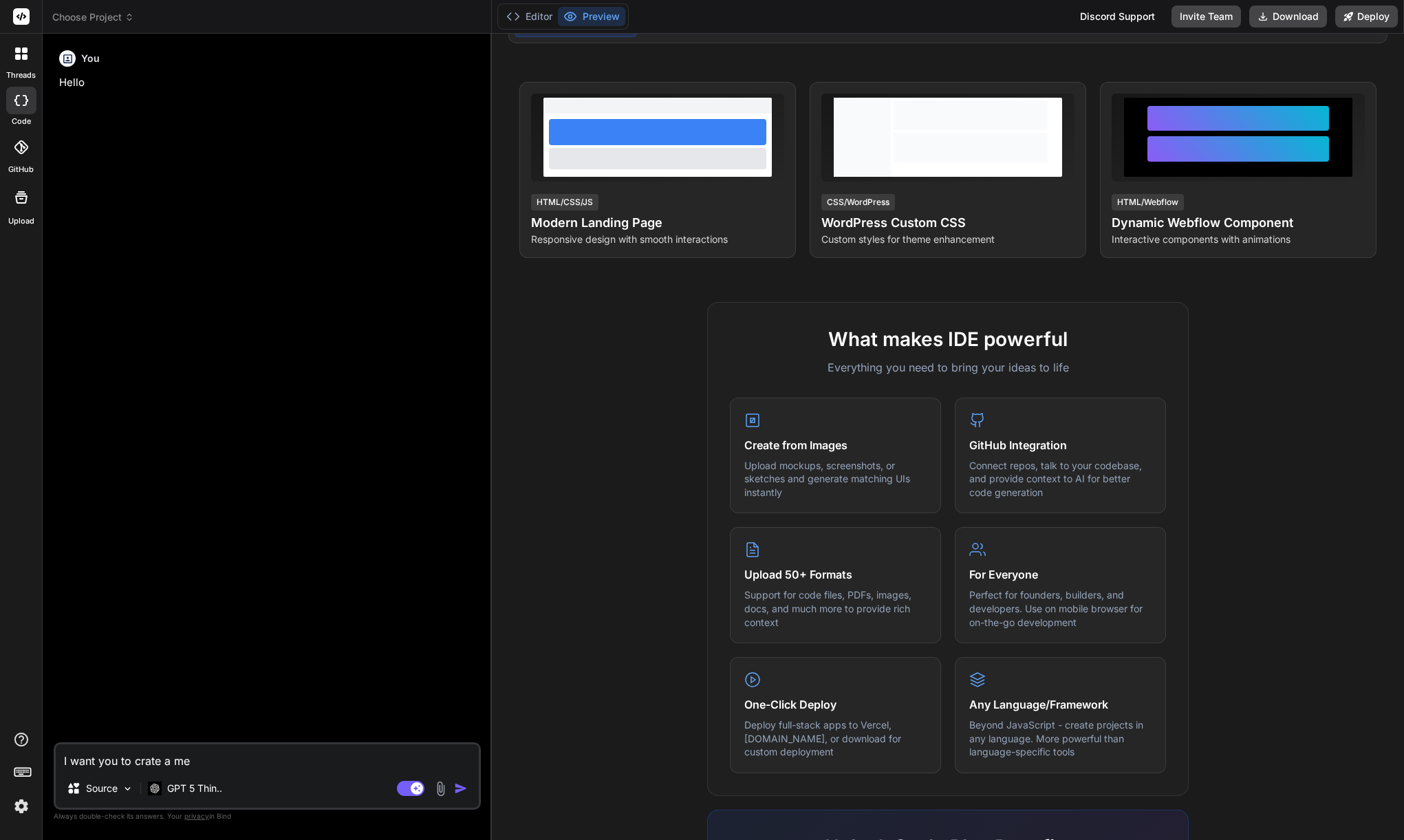
type textarea "I want you to crate a me"
type textarea "x"
type textarea "I want you to crate a me a"
type textarea "x"
type textarea "I want you to crate a me a"
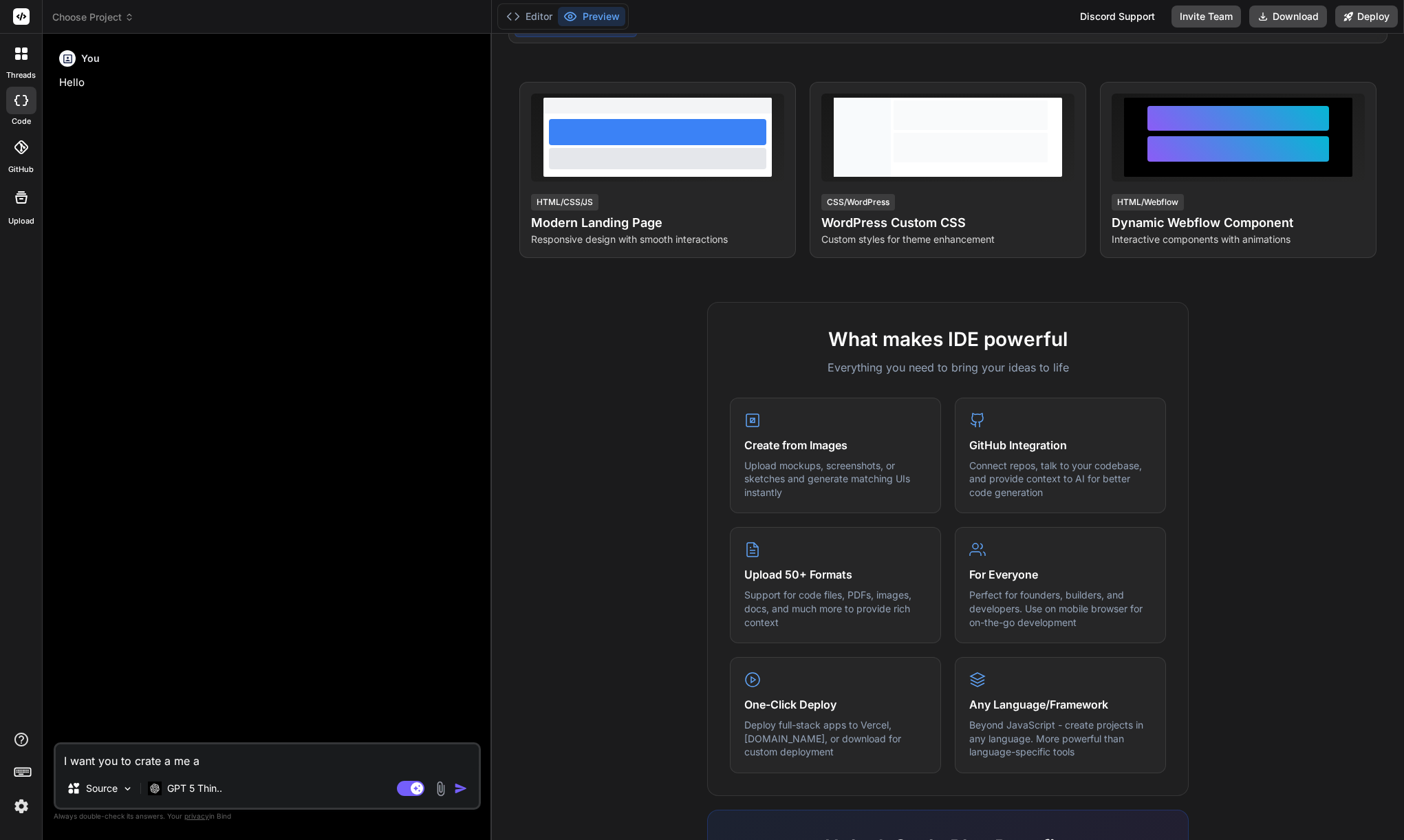
type textarea "x"
type textarea "I want you to crate a me a w"
type textarea "x"
type textarea "I want you to crate a me a we"
type textarea "x"
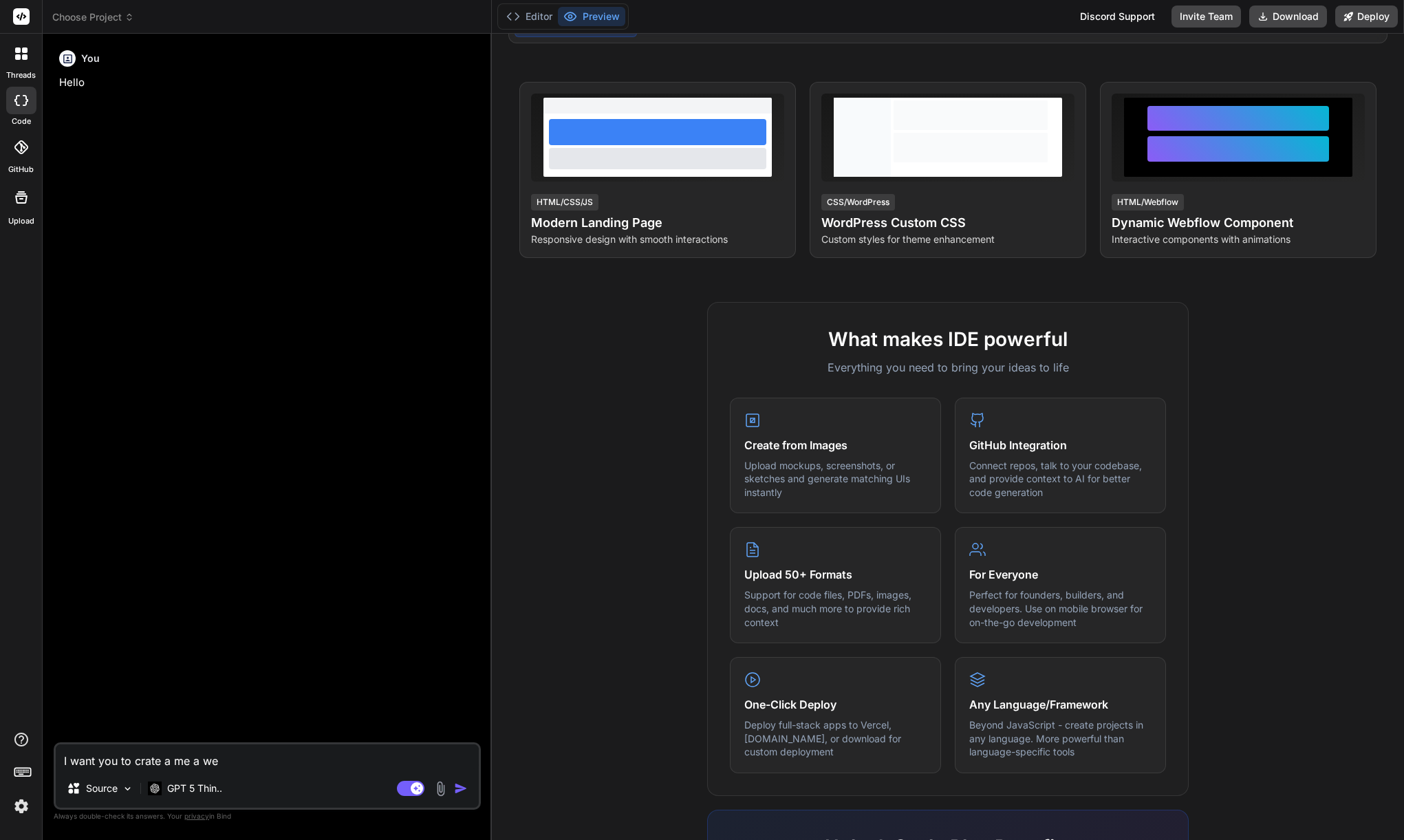
type textarea "I want you to crate a me a web"
type textarea "x"
type textarea "I want you to crate a me a webf"
type textarea "x"
type textarea "I want you to crate a me a webfl"
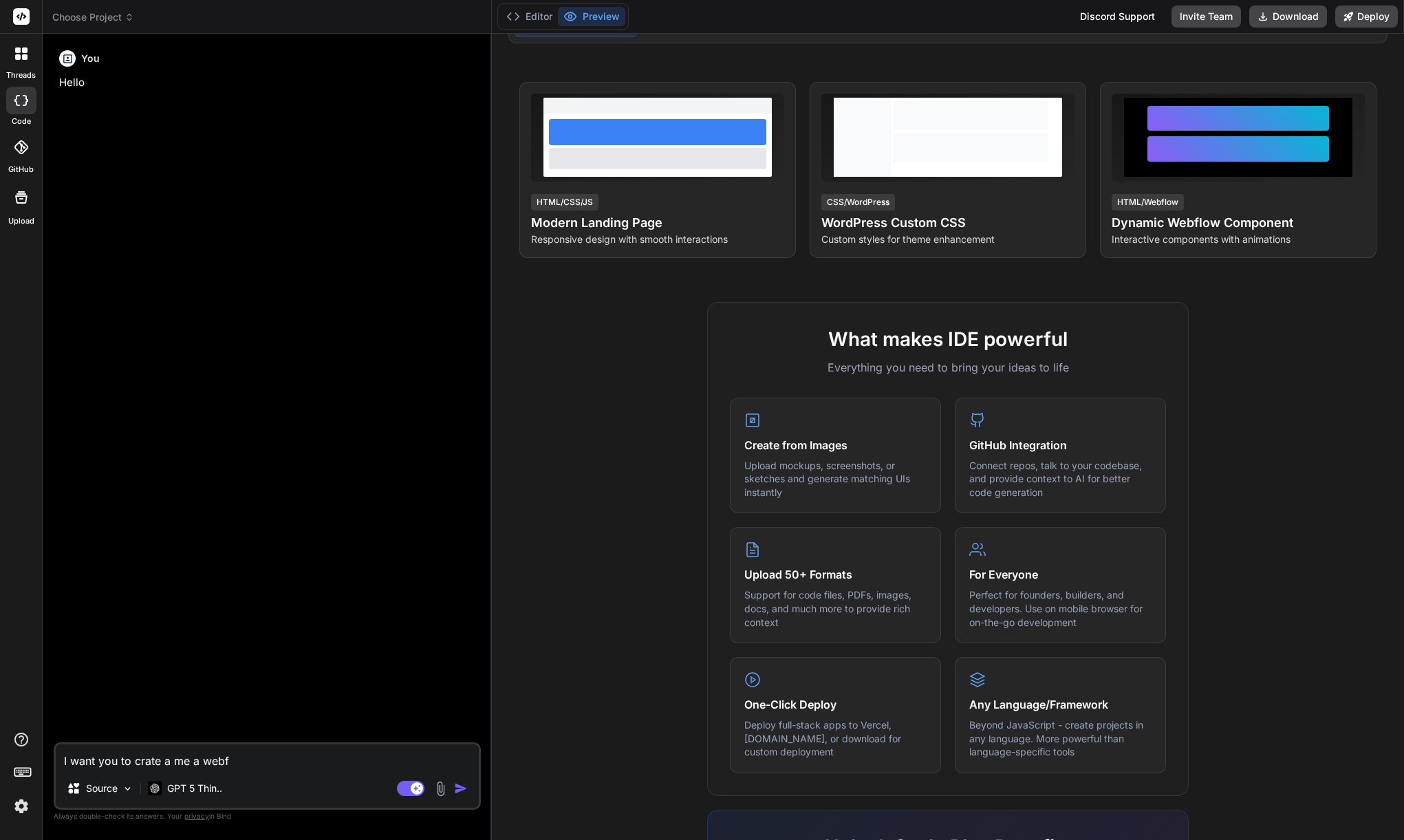
type textarea "x"
type textarea "I want you to crate a me a webflo"
type textarea "x"
type textarea "I want you to crate a me a webflow"
type textarea "x"
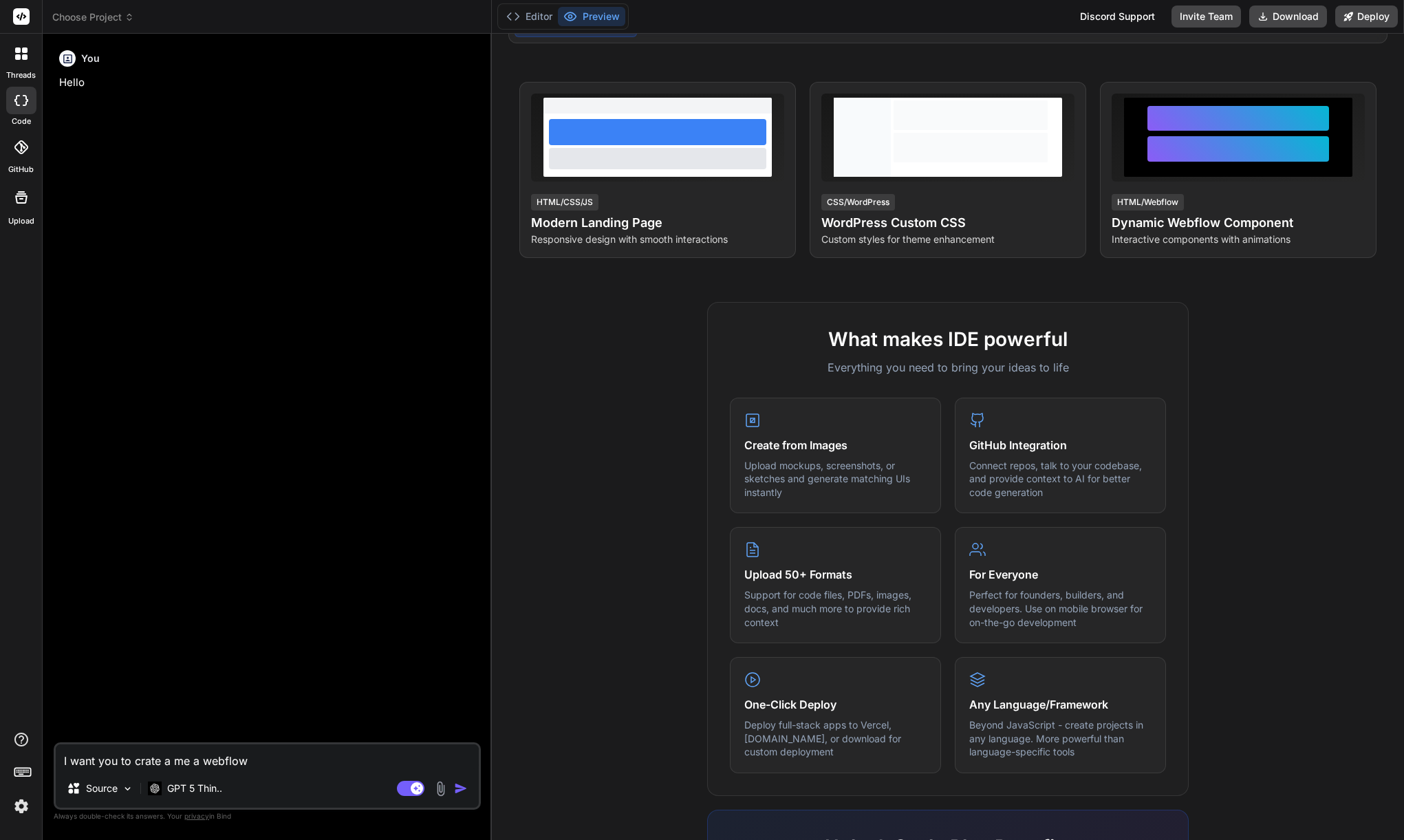
type textarea "I want you to crate a me a webflow"
type textarea "x"
type textarea "I want you to crate a me a webflow l"
type textarea "x"
type textarea "I want you to crate a me a webflow la"
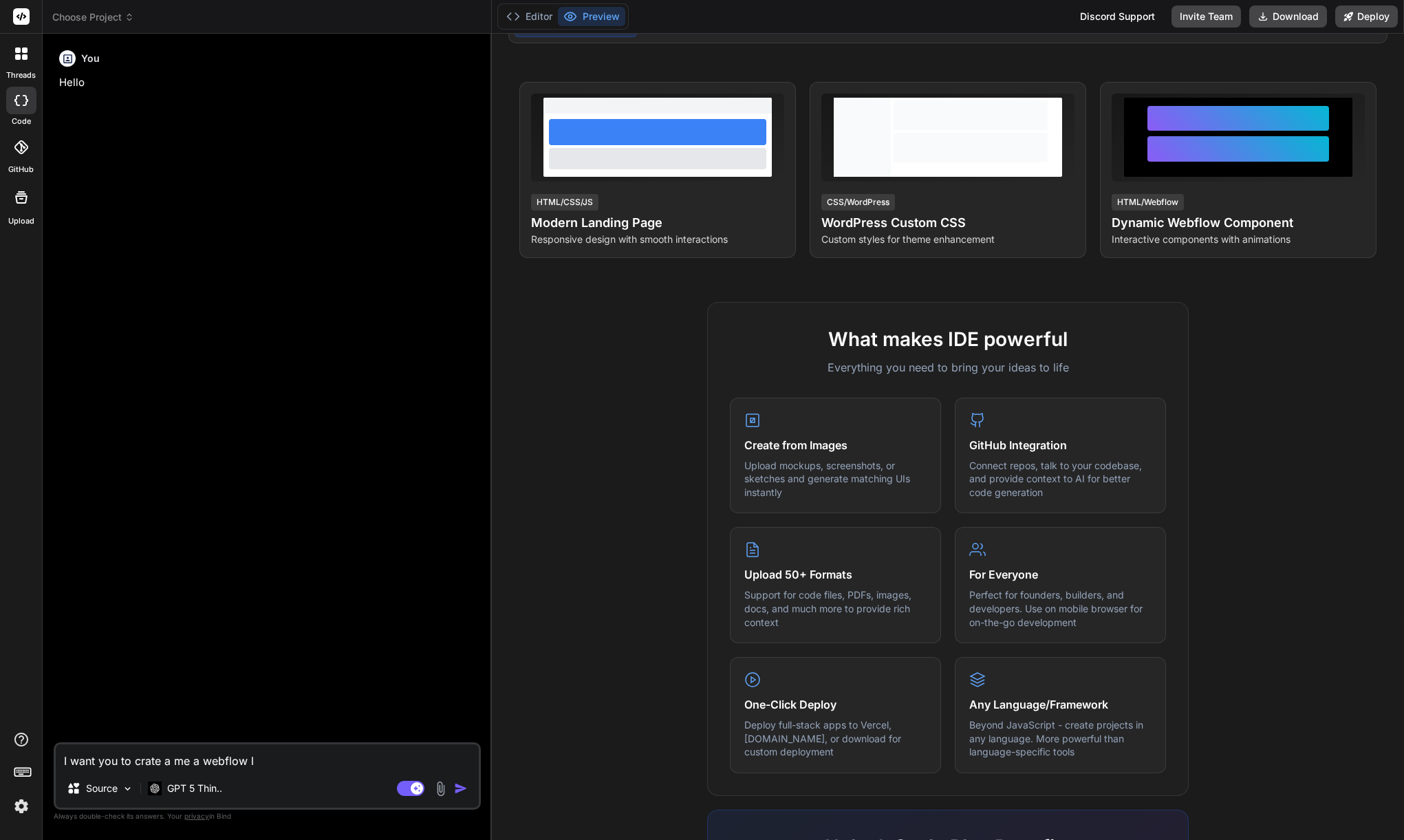
type textarea "x"
type textarea "I want you to crate a me a webflow lan"
type textarea "x"
type textarea "I want you to crate a me a webflow lang"
type textarea "x"
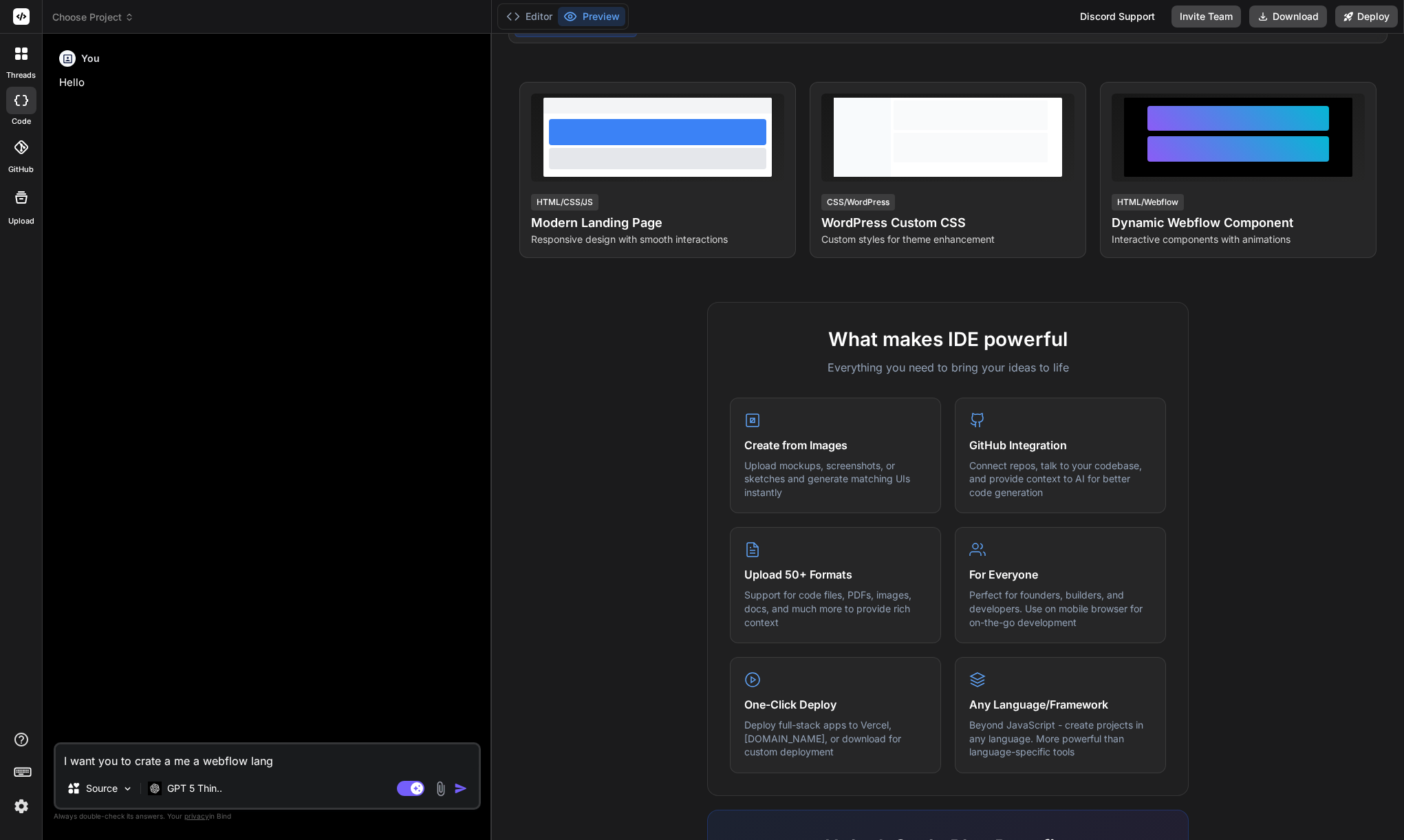
type textarea "I want you to crate a me a webflow langi"
type textarea "x"
type textarea "I want you to crate a me a webflow [PERSON_NAME]"
type textarea "x"
type textarea "I want you to crate a me a webflow langi"
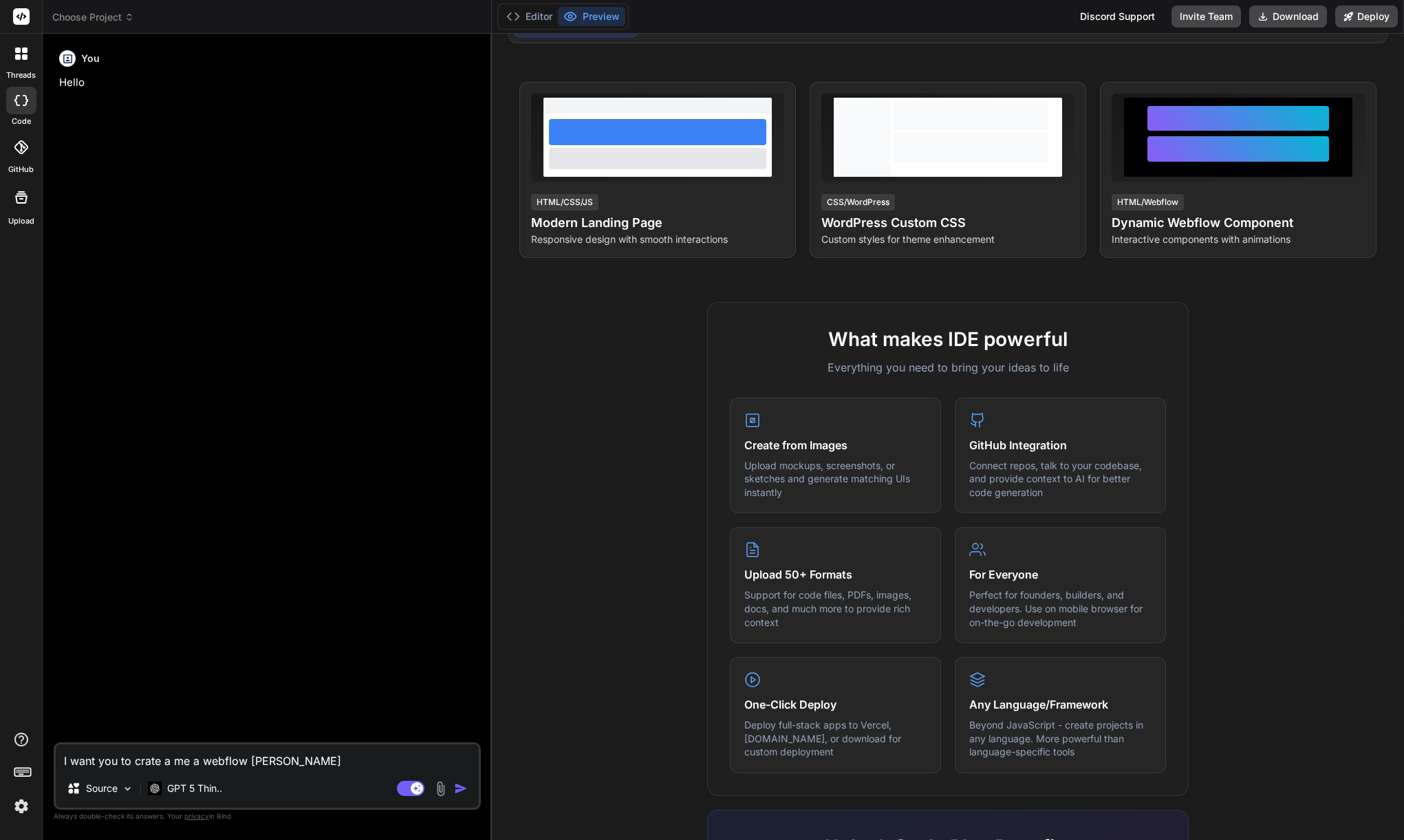
type textarea "x"
type textarea "I want you to crate a me a webflow lang"
type textarea "x"
type textarea "I want you to crate a me a webflow lan"
type textarea "x"
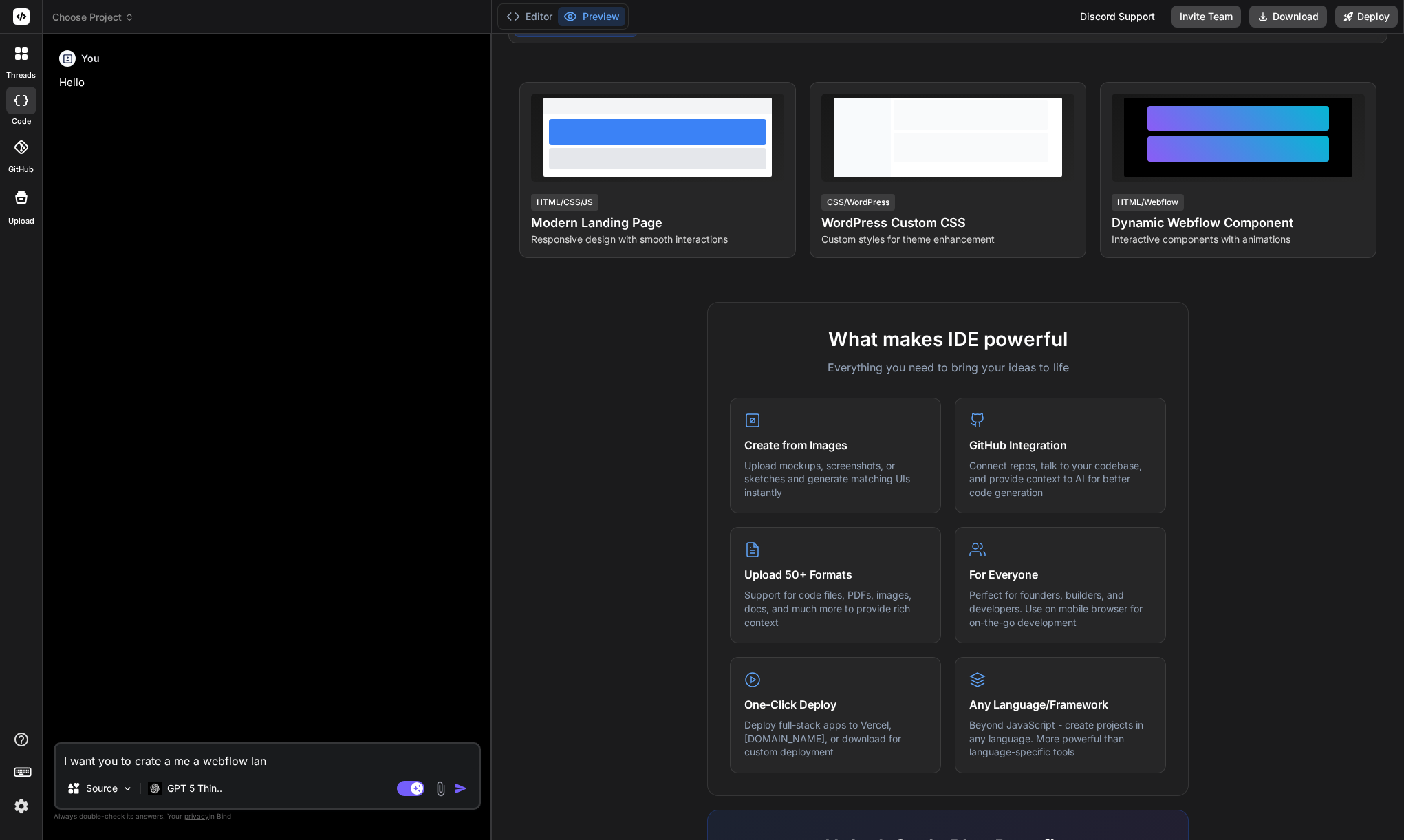
type textarea "I want you to crate a me a webflow la"
type textarea "x"
type textarea "I want you to crate a me a webflow l"
type textarea "x"
type textarea "I want you to crate a me a webflow"
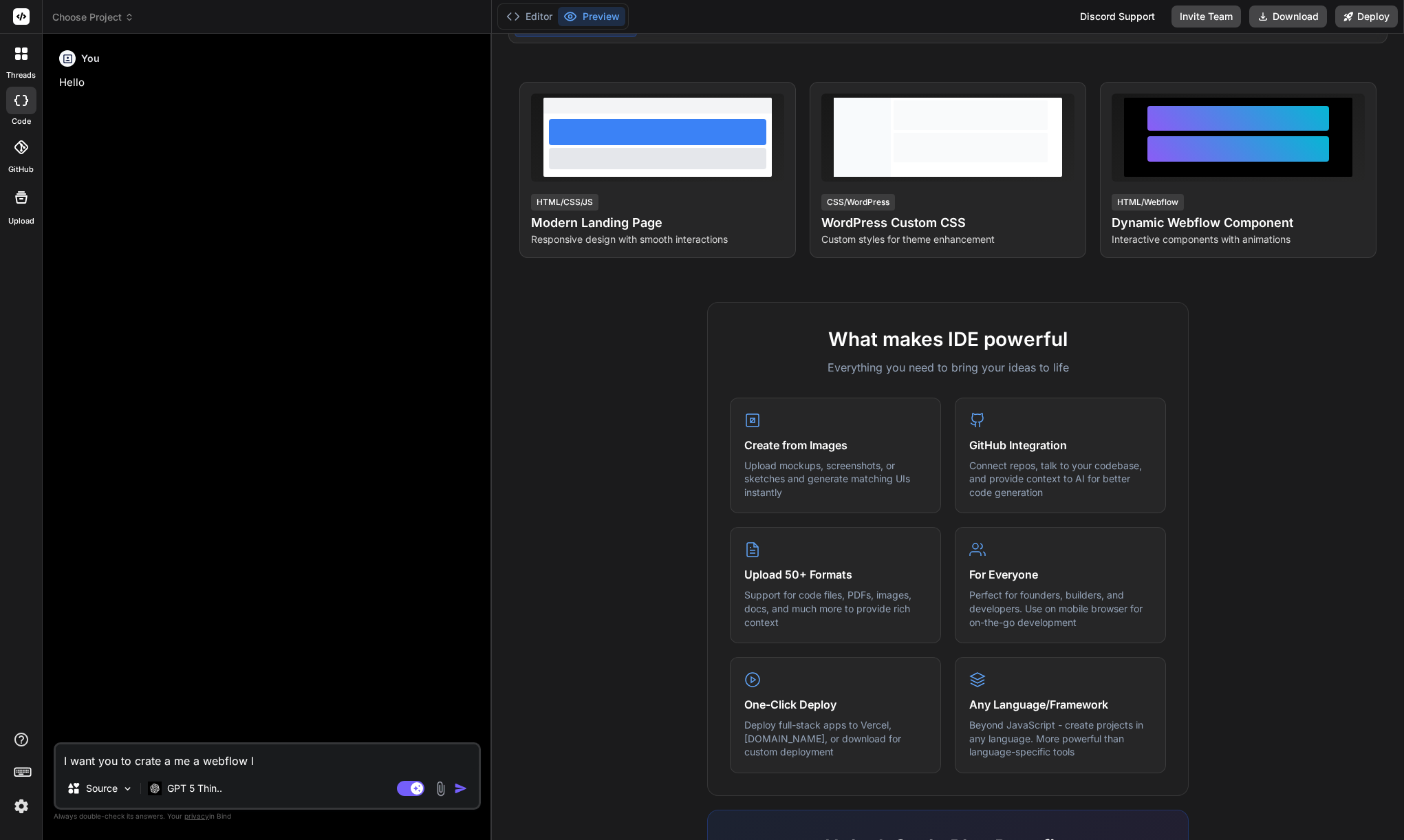
type textarea "x"
type textarea "I want you to crate a me a webflow p"
type textarea "x"
type textarea "I want you to crate a me a webflow po"
type textarea "x"
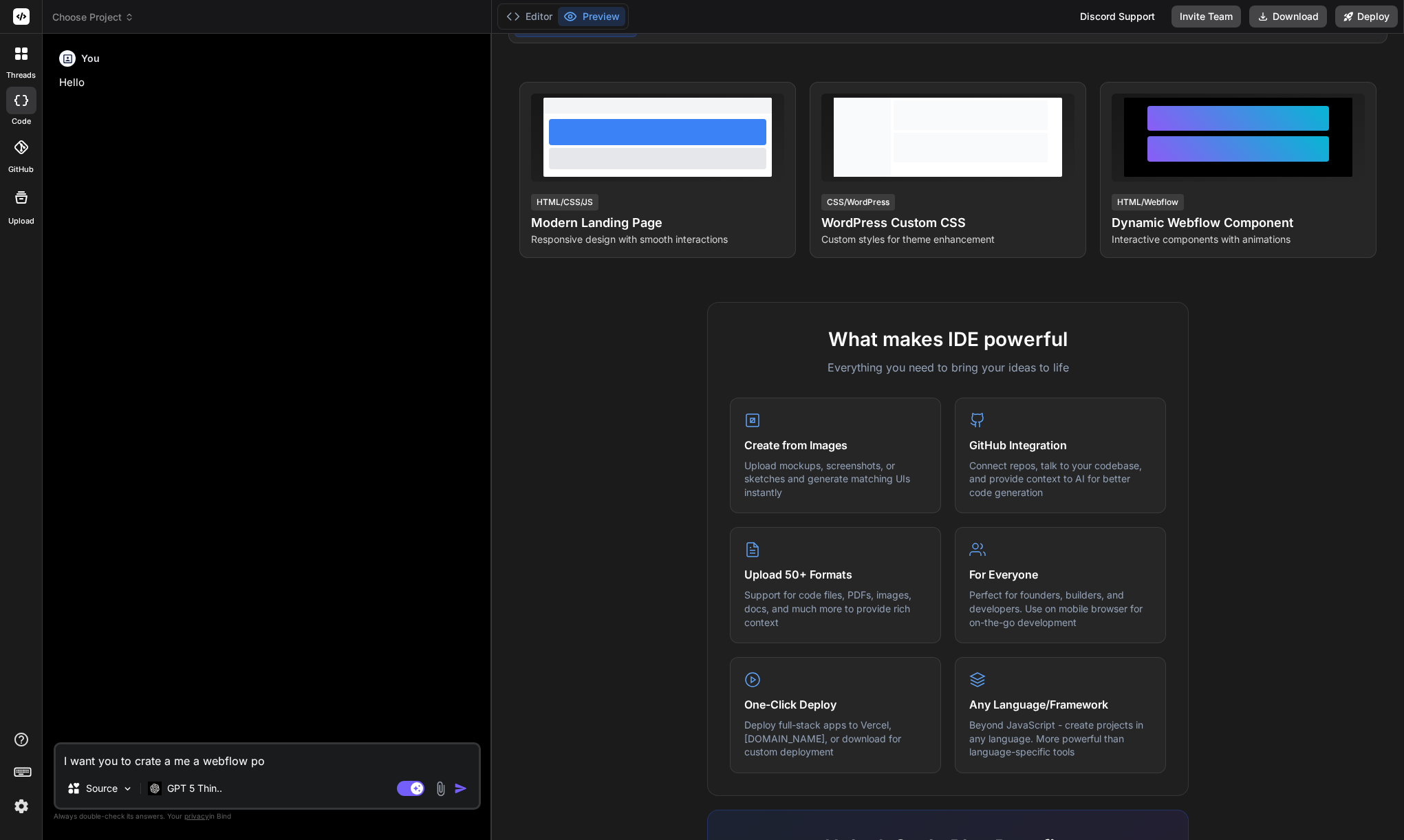
type textarea "I want you to crate a me a webflow por"
type textarea "x"
type textarea "I want you to crate a me a webflow port"
type textarea "x"
type textarea "I want you to crate a me a webflow portf"
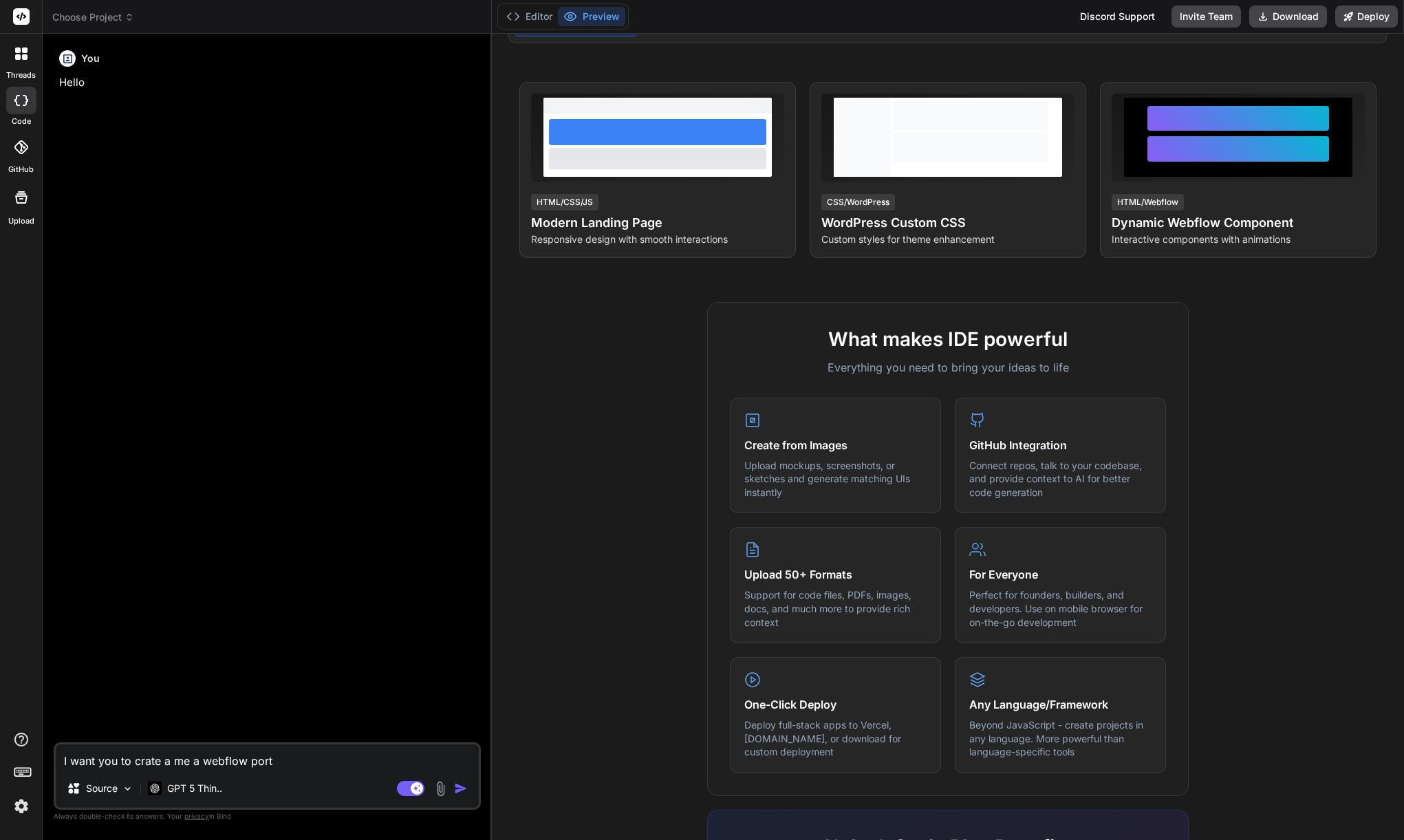
type textarea "x"
type textarea "I want you to crate a me a webflow portfo"
type textarea "x"
type textarea "I want you to crate a me a webflow portfol"
type textarea "x"
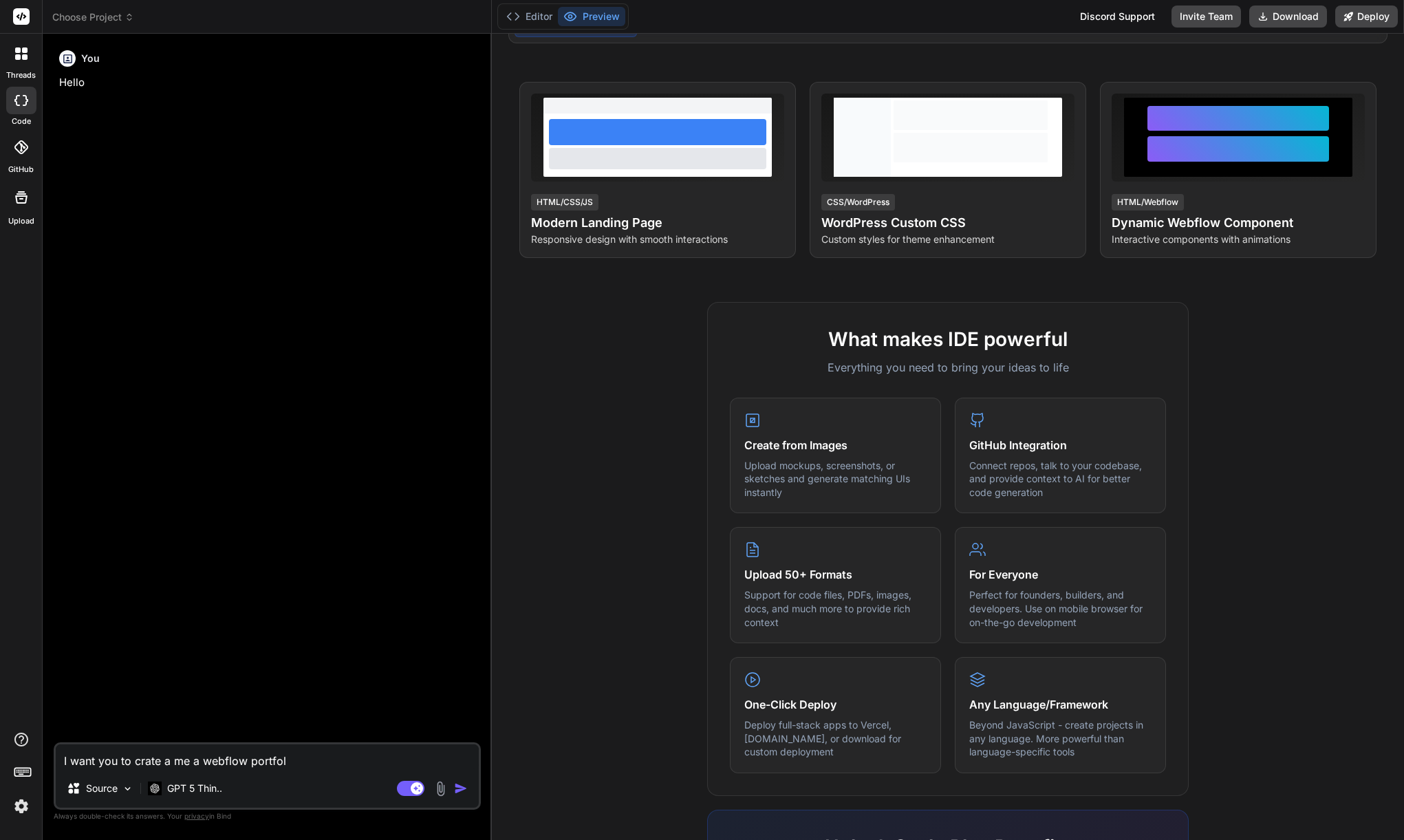
type textarea "I want you to crate a me a webflow portfoli"
type textarea "x"
type textarea "I want you to crate a me a webflow portfolio"
type textarea "x"
type textarea "I want you to crate a me a webflow portfolio"
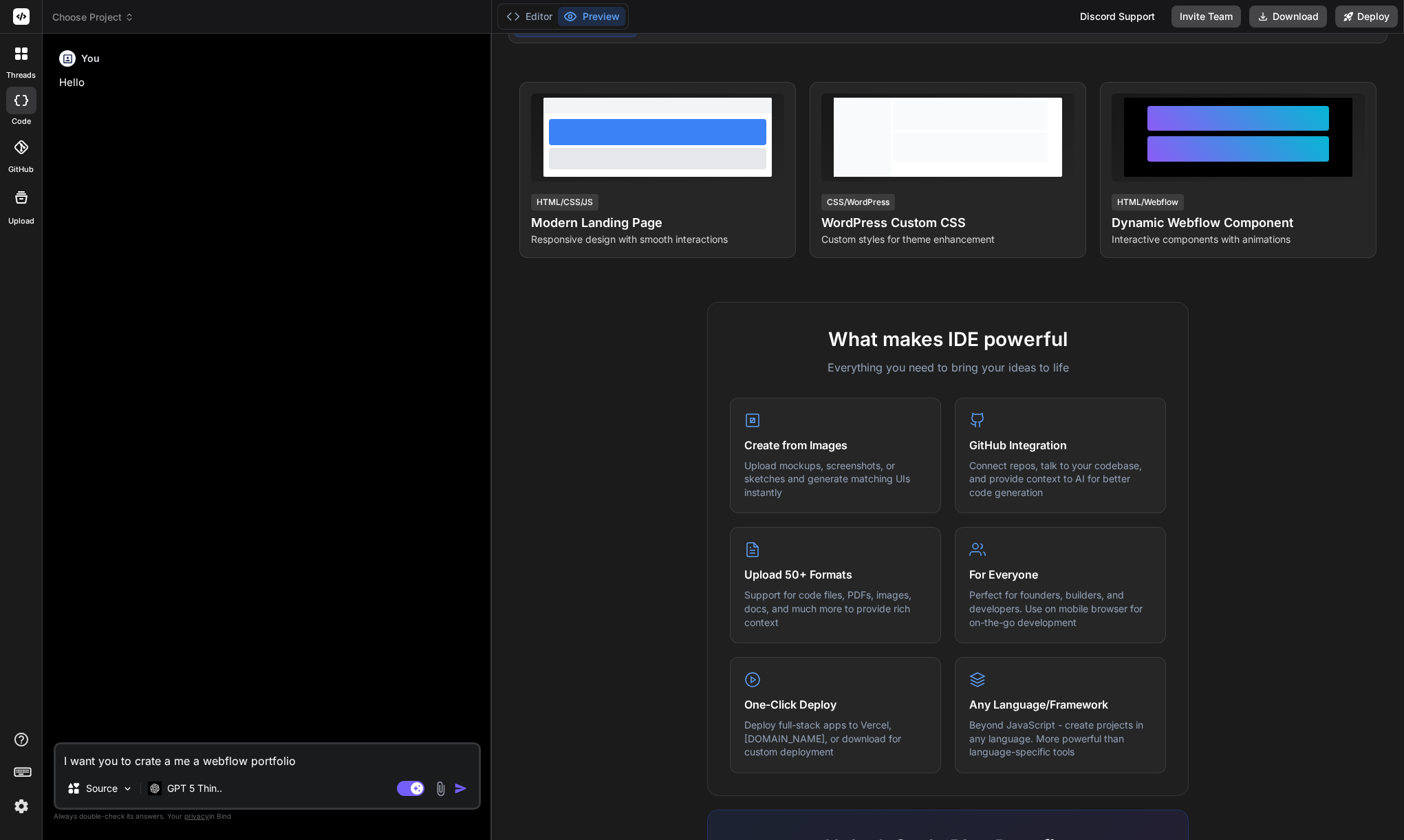
type textarea "x"
type textarea "I want you to crate a me a webflow portfolio f"
type textarea "x"
type textarea "I want you to crate a me a webflow portfolio fo"
type textarea "x"
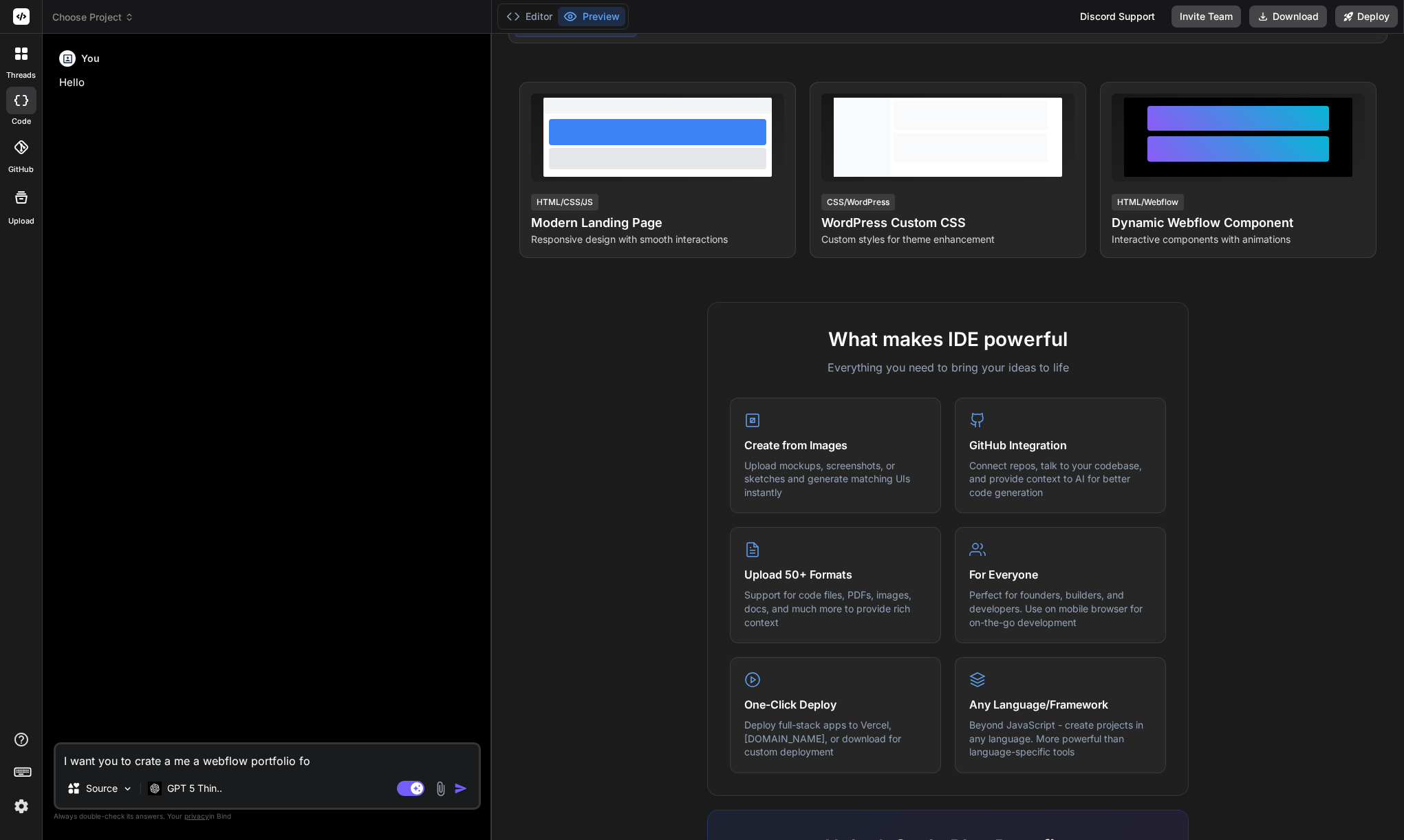
type textarea "I want you to crate a me a webflow portfolio for"
type textarea "x"
type textarea "I want you to crate a me a webflow portfolio for"
type textarea "x"
type textarea "I want you to crate a me a webflow portfolio for a"
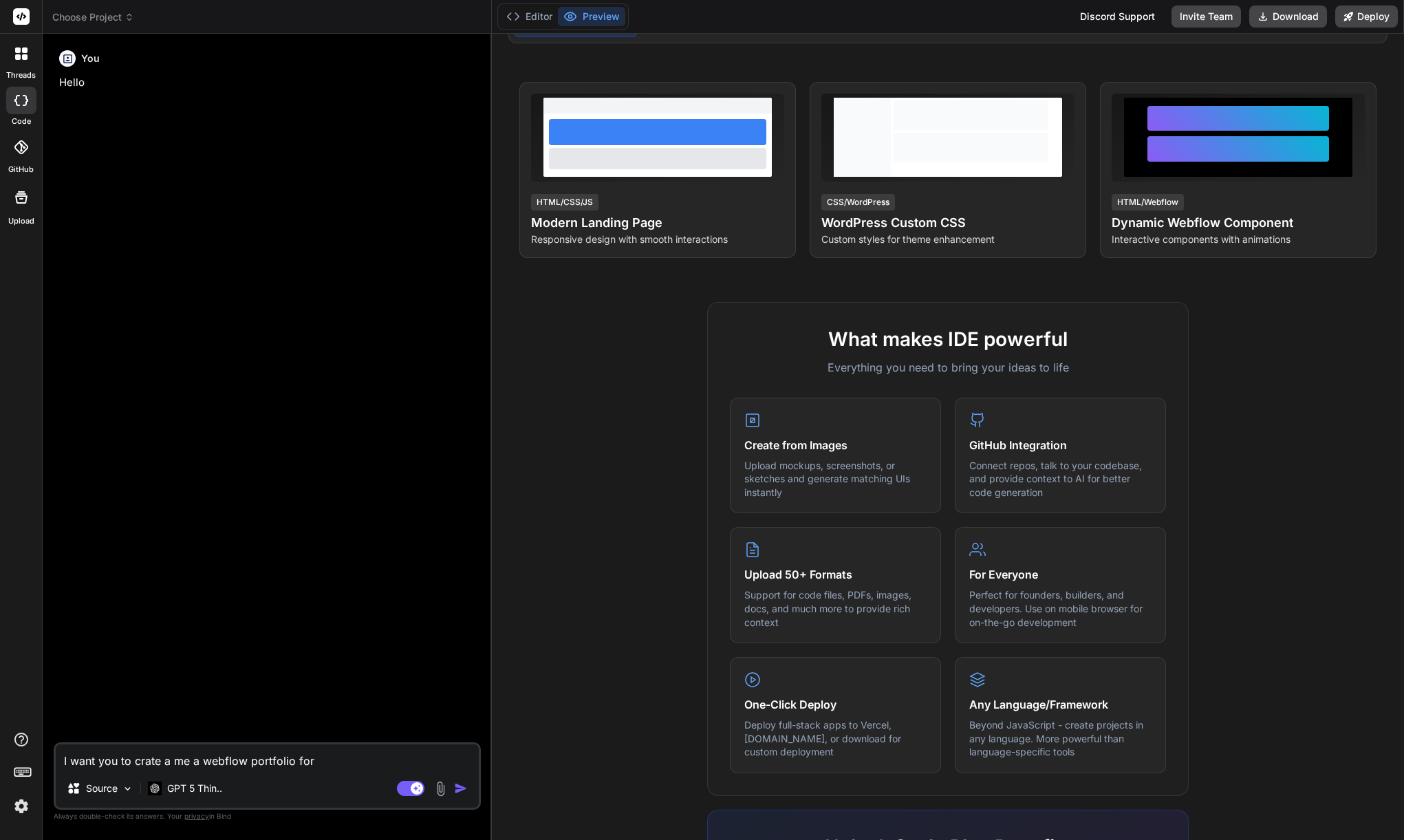
type textarea "x"
type textarea "I want you to crate a me a webflow portfolio for a"
type textarea "x"
type textarea "I want you to crate a me a webflow portfolio for a c"
type textarea "x"
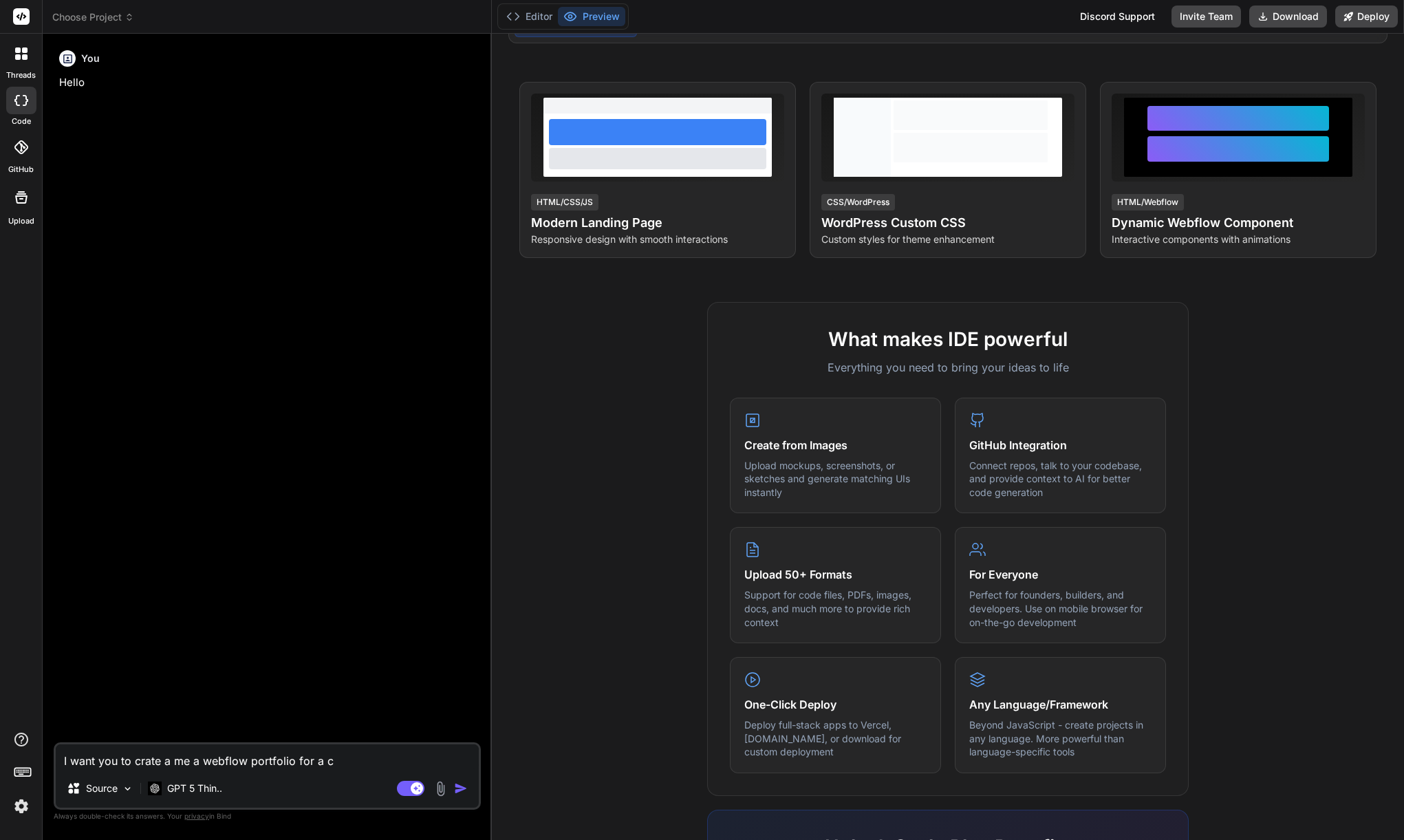
type textarea "I want you to crate a me a webflow portfolio for a ca"
type textarea "x"
type textarea "I want you to crate a me a webflow portfolio for a car"
type textarea "x"
type textarea "I want you to crate a me a webflow portfolio for a card"
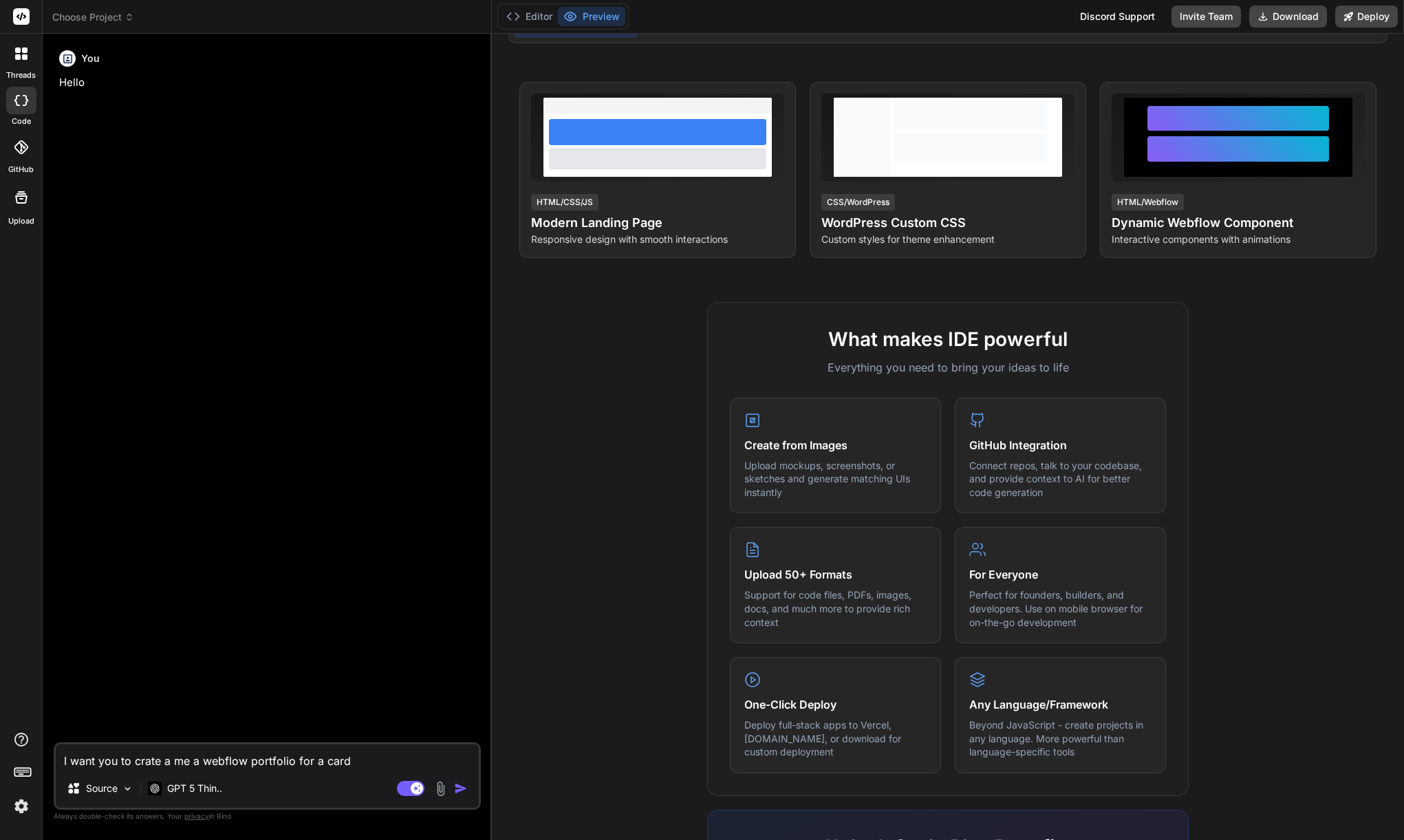
type textarea "x"
type textarea "I want you to crate a me a webflow portfolio for a card"
type textarea "x"
type textarea "I want you to crate a me a webflow portfolio for a card b"
type textarea "x"
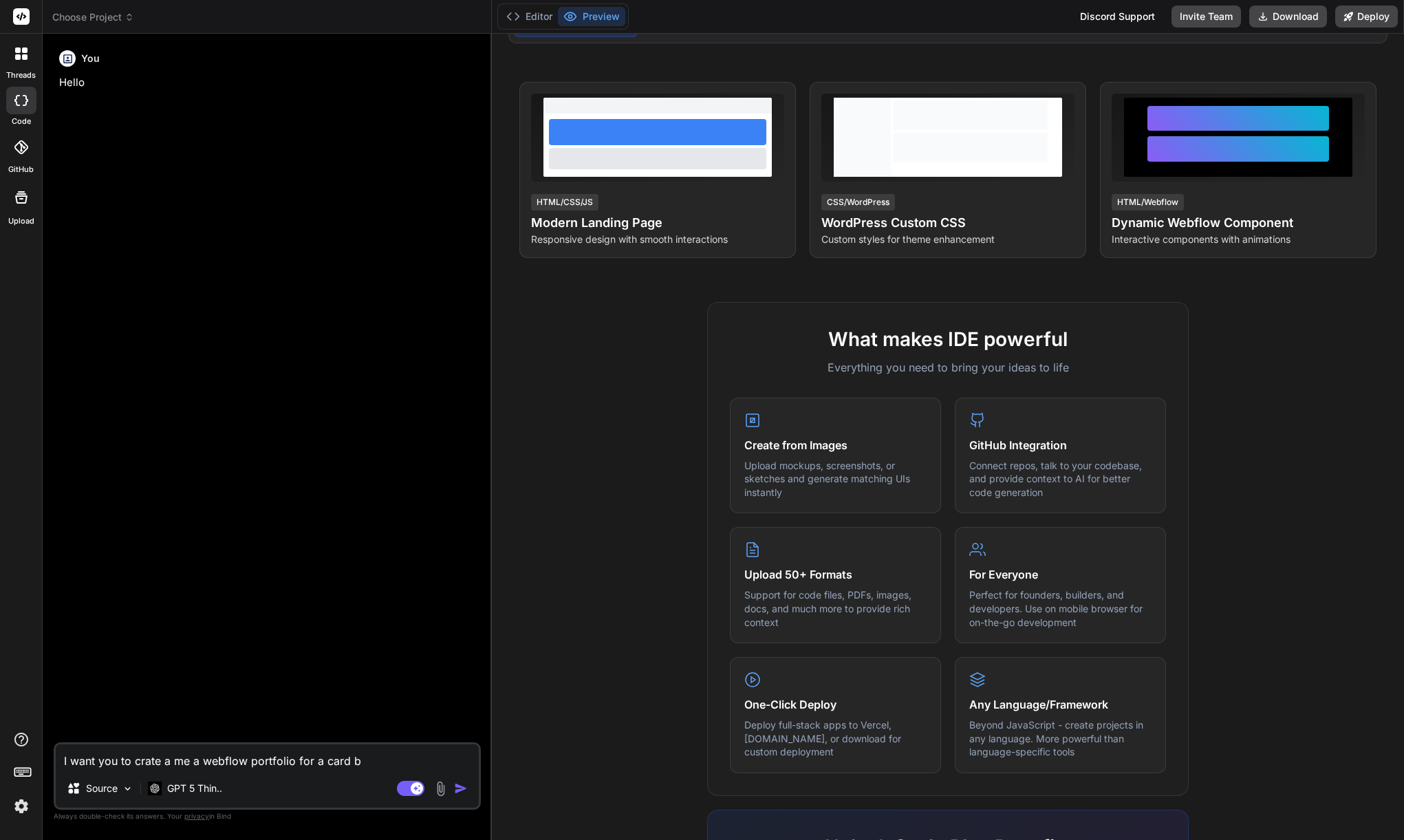
type textarea "I want you to crate a me a webflow portfolio for a card ba"
type textarea "x"
type textarea "I want you to crate a me a webflow portfolio for a card bas"
type textarea "x"
type textarea "I want you to crate a me a webflow portfolio for a card base"
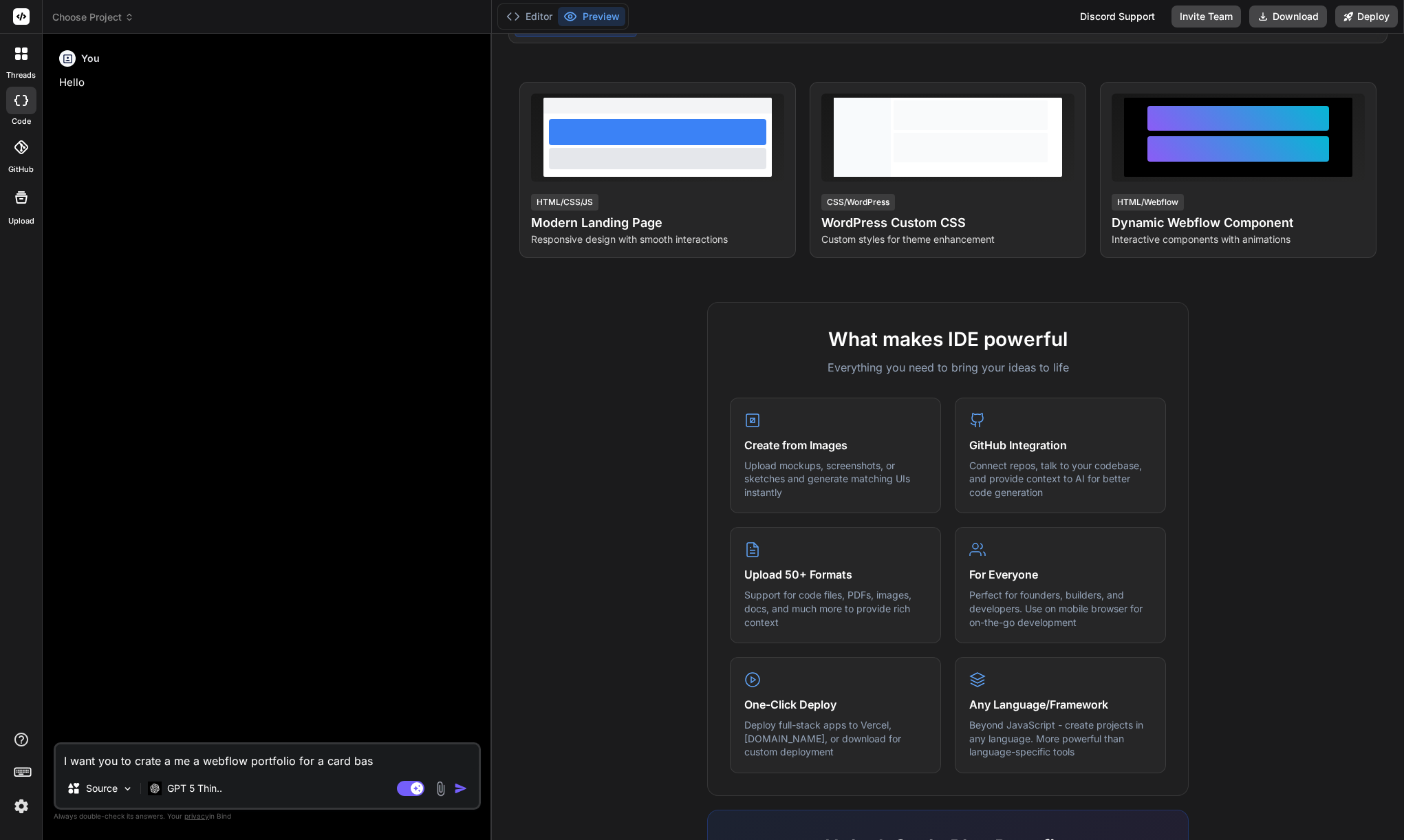
type textarea "x"
type textarea "I want you to crate a me a webflow portfolio for a card based"
type textarea "x"
type textarea "I want you to crate a me a webflow portfolio for a card based"
type textarea "x"
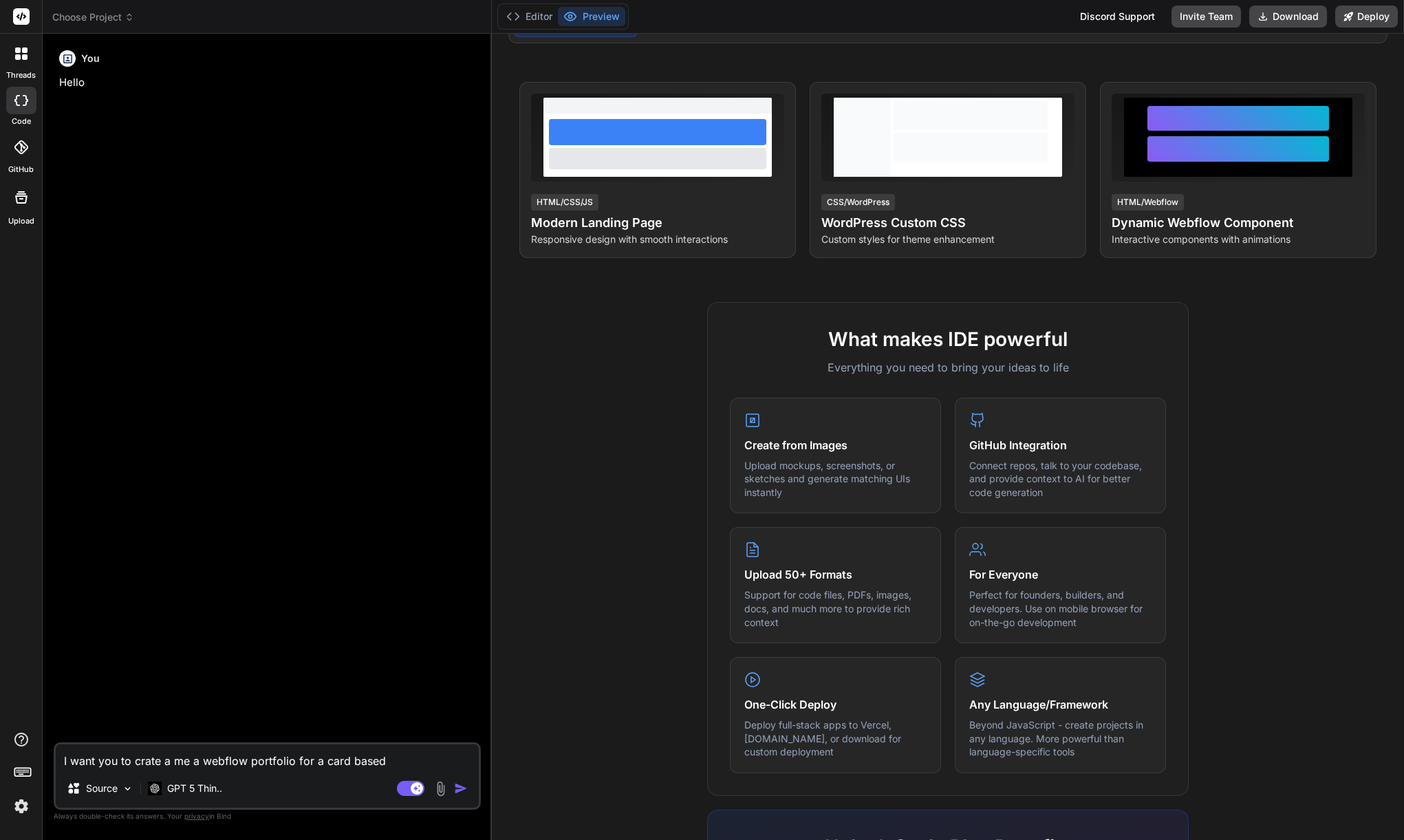
type textarea "I want you to crate a me a webflow portfolio for a card based v"
type textarea "x"
type textarea "I want you to crate a me a webflow portfolio for a card based vi"
type textarea "x"
type textarea "I want you to crate a me a webflow portfolio for a card based vid"
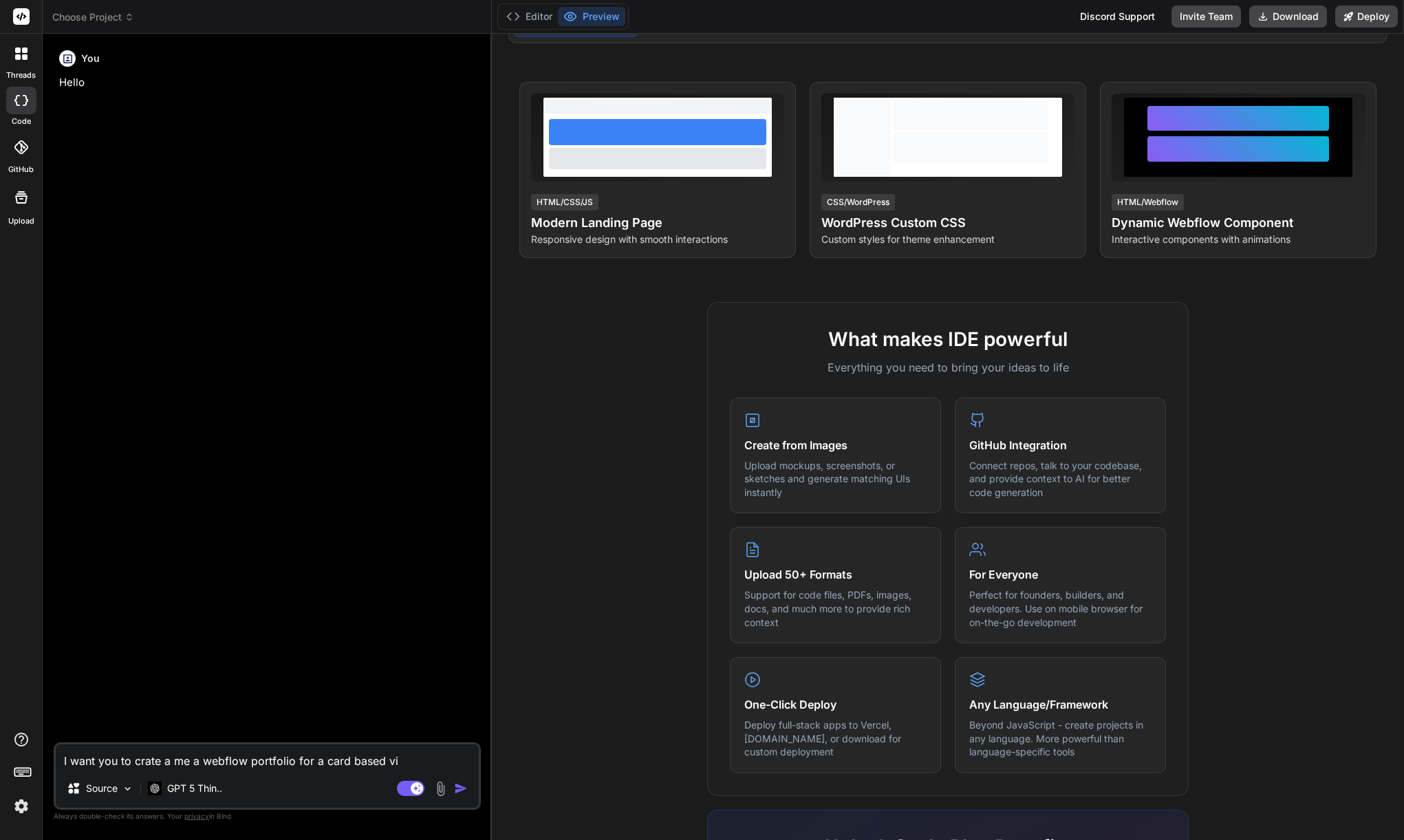
type textarea "x"
type textarea "I want you to crate a me a webflow portfolio for a card based vide"
type textarea "x"
type textarea "I want you to crate a me a webflow portfolio for a card based video"
type textarea "x"
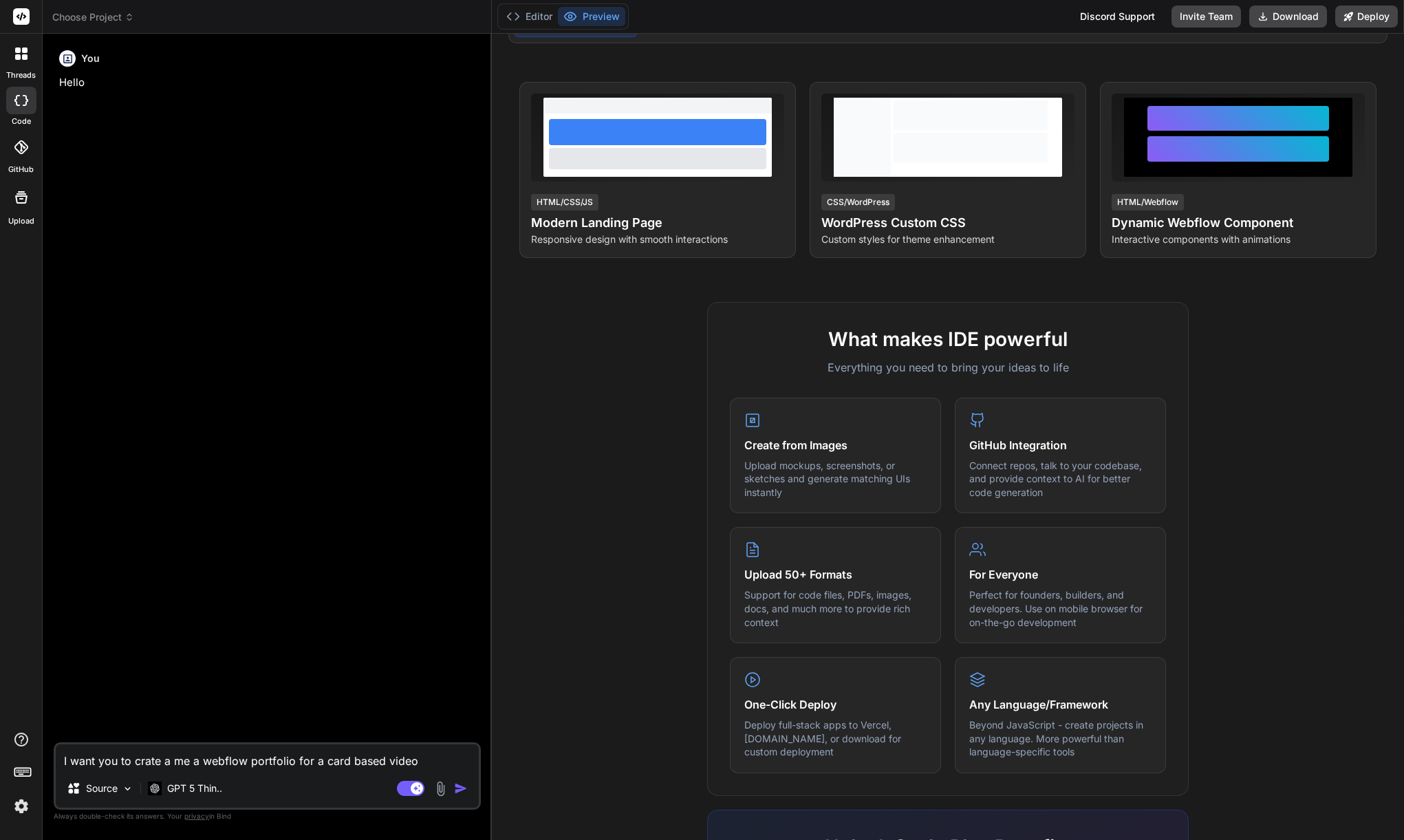
type textarea "I want you to crate a me a webflow portfolio for a card based video"
type textarea "x"
type textarea "I want you to crate a me a webflow portfolio for a card based video p"
type textarea "x"
type textarea "I want you to crate a me a webflow portfolio for a card based video po"
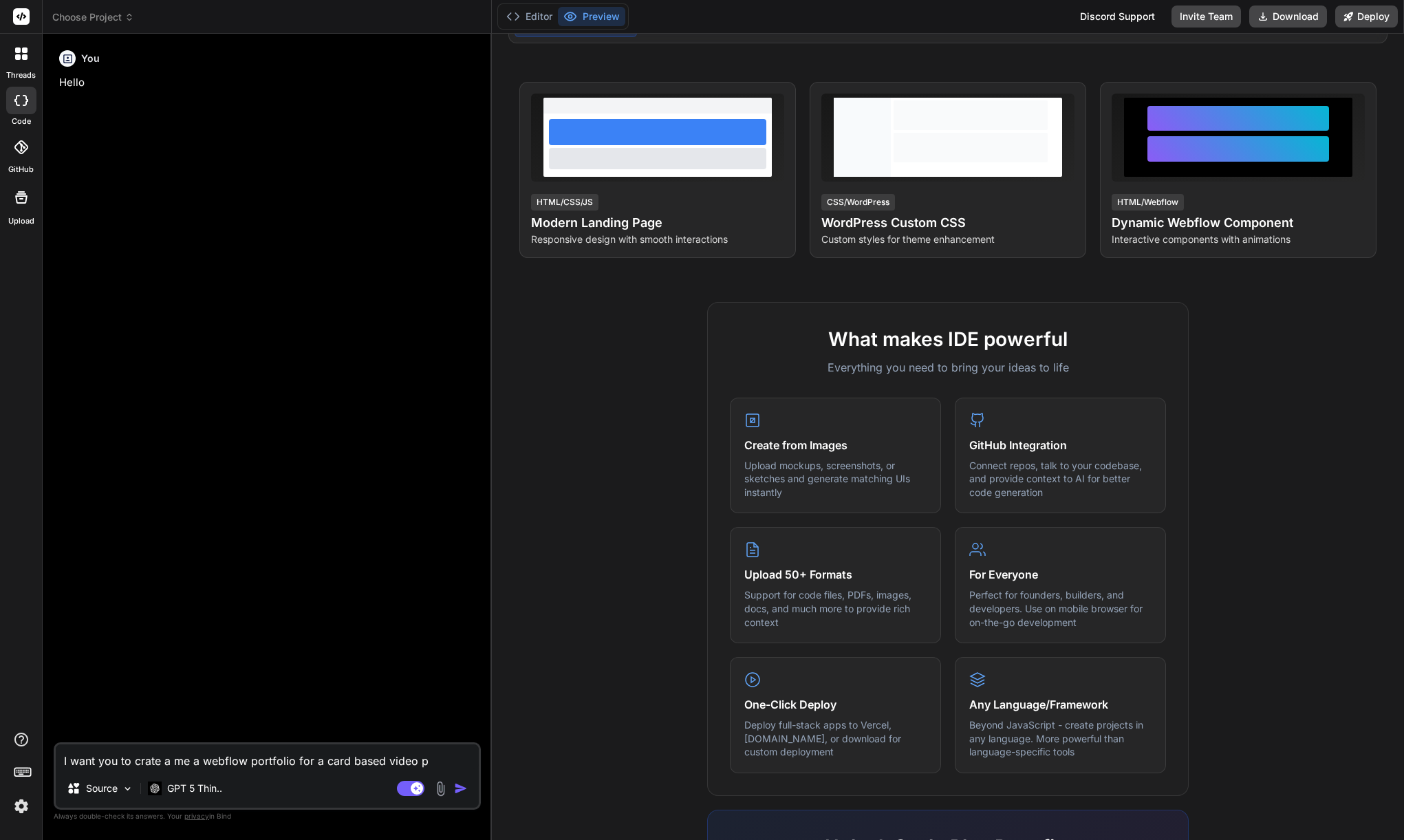
type textarea "x"
type textarea "I want you to crate a me a webflow portfolio for a card based video por"
type textarea "x"
type textarea "I want you to crate a me a webflow portfolio for a card based video port"
type textarea "x"
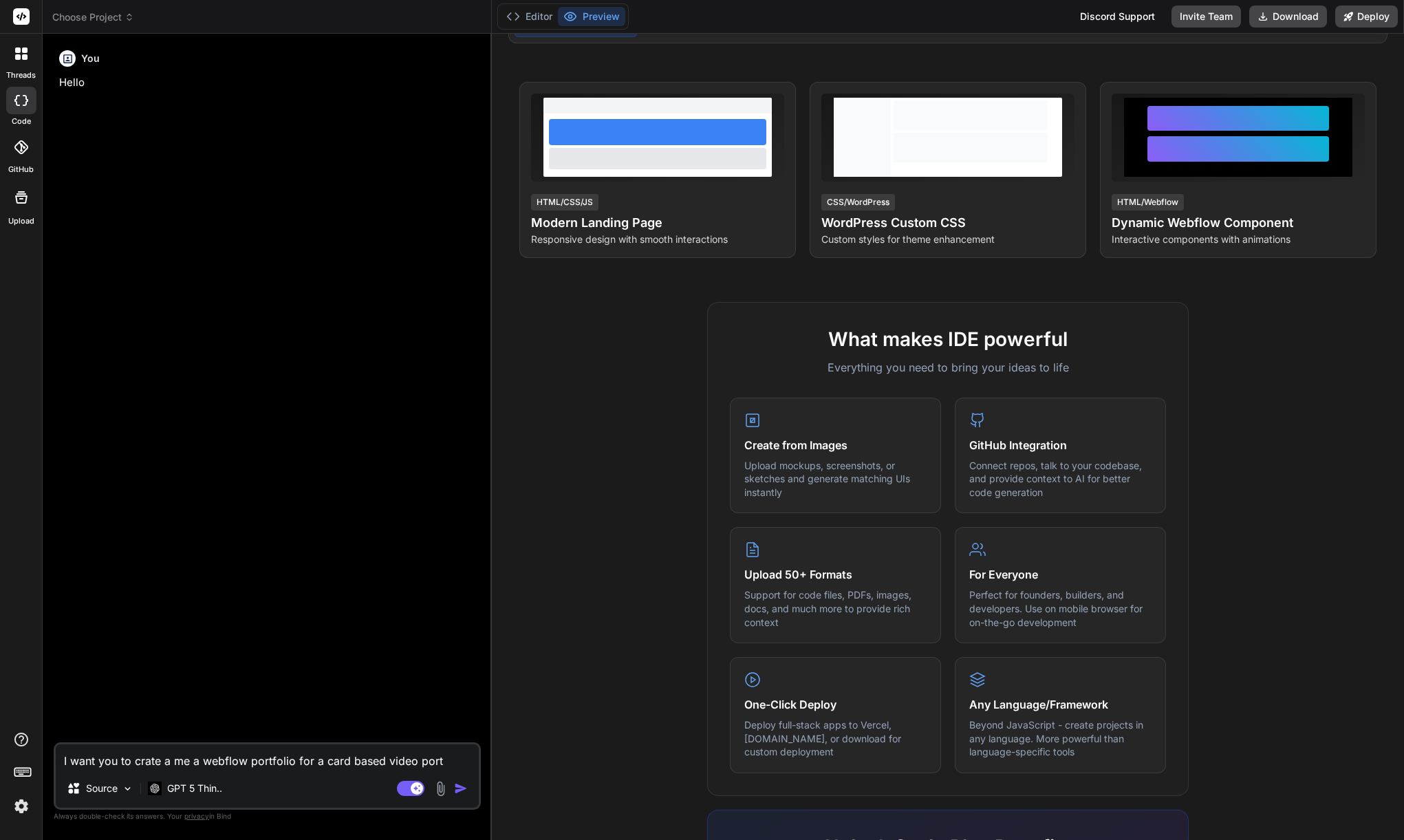
type textarea "I want you to crate a me a webflow portfolio for a card based video portf"
type textarea "x"
type textarea "I want you to crate a me a webflow portfolio for a card based video portfo"
type textarea "x"
type textarea "I want you to crate a me a webflow portfolio for a card based video portfol"
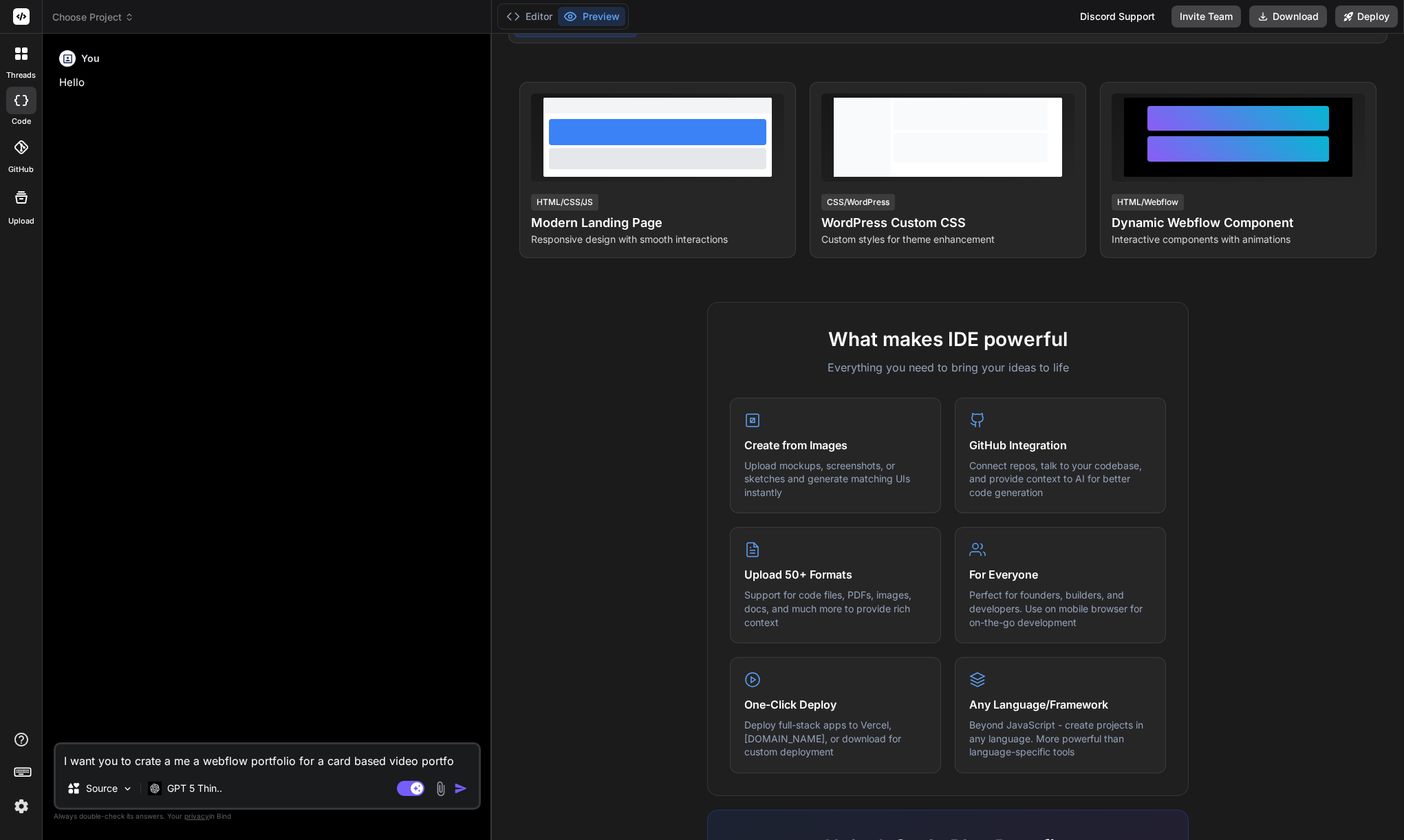
type textarea "x"
type textarea "I want you to crate a me a webflow portfolio for a card based video portfoli"
type textarea "x"
type textarea "I want you to crate a me a webflow portfolio for a card based video portfolio"
type textarea "x"
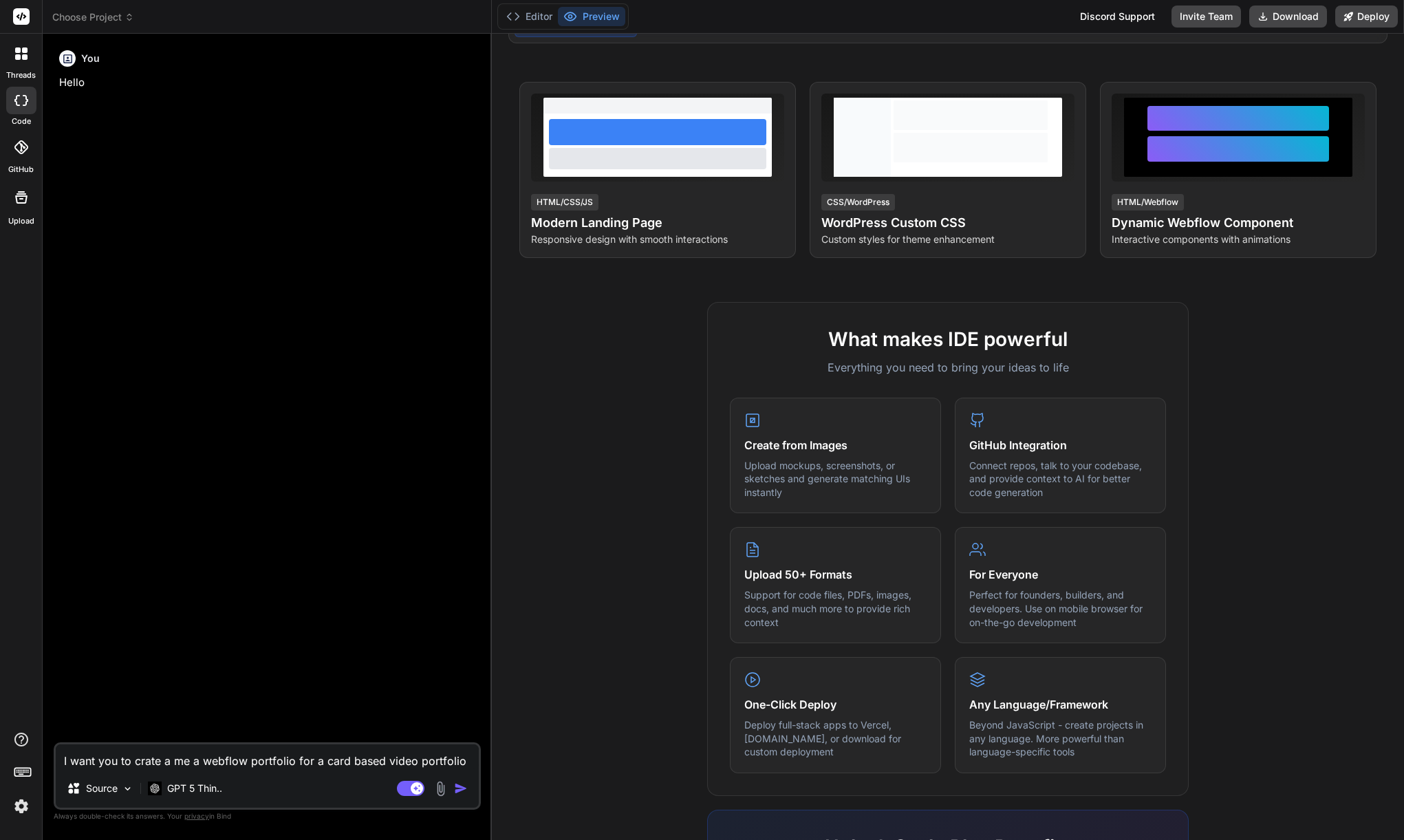
type textarea "I want you to crate a me a webflow portfolio for a card based video portfolio"
type textarea "x"
type textarea "I want you to crate a me a webflow portfolio for a card based video portfolio l"
type textarea "x"
type textarea "I want you to crate a me a webflow portfolio for a card based video portfolio la"
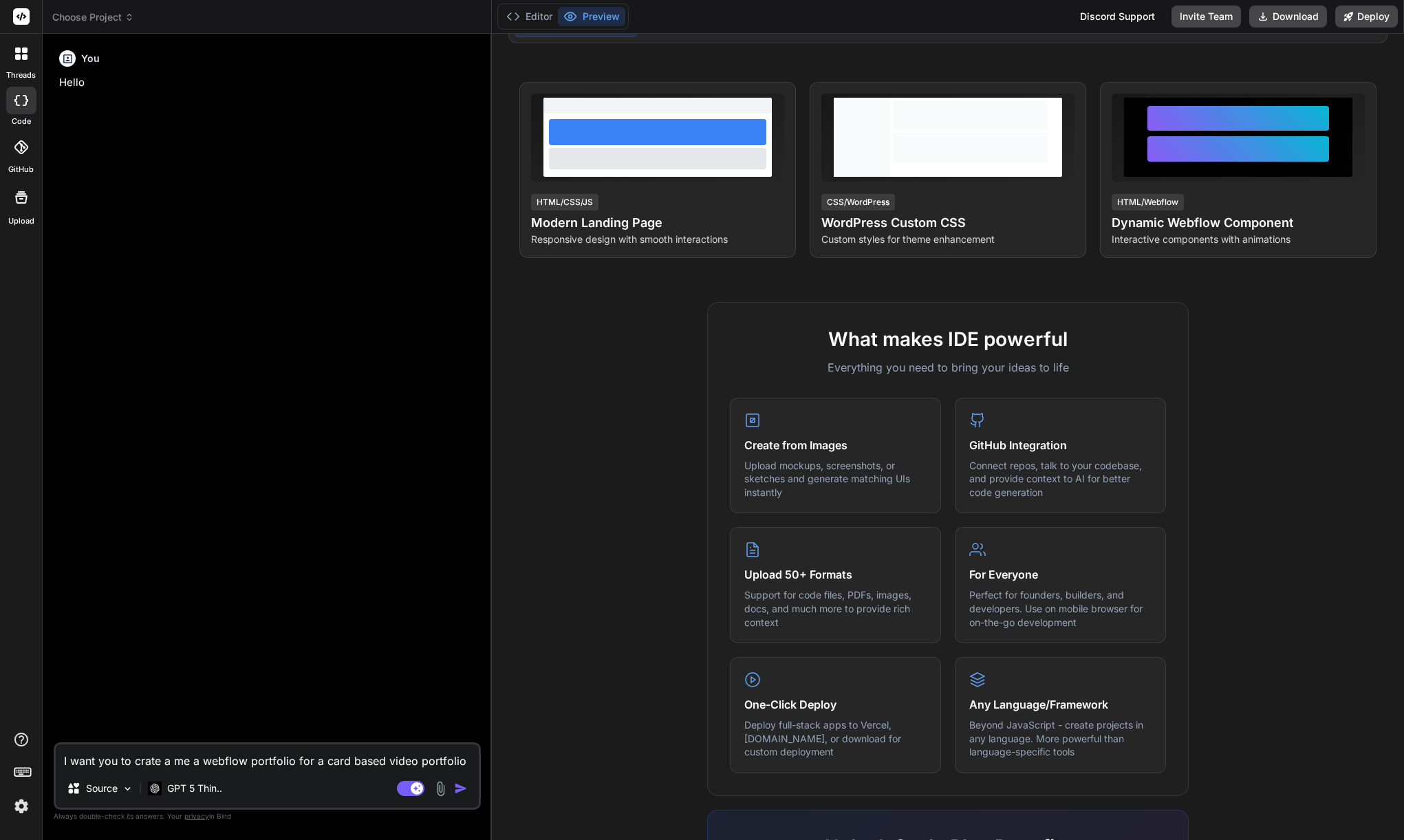
type textarea "x"
type textarea "I want you to crate a me a webflow portfolio for a card based video portfolio l…"
type textarea "x"
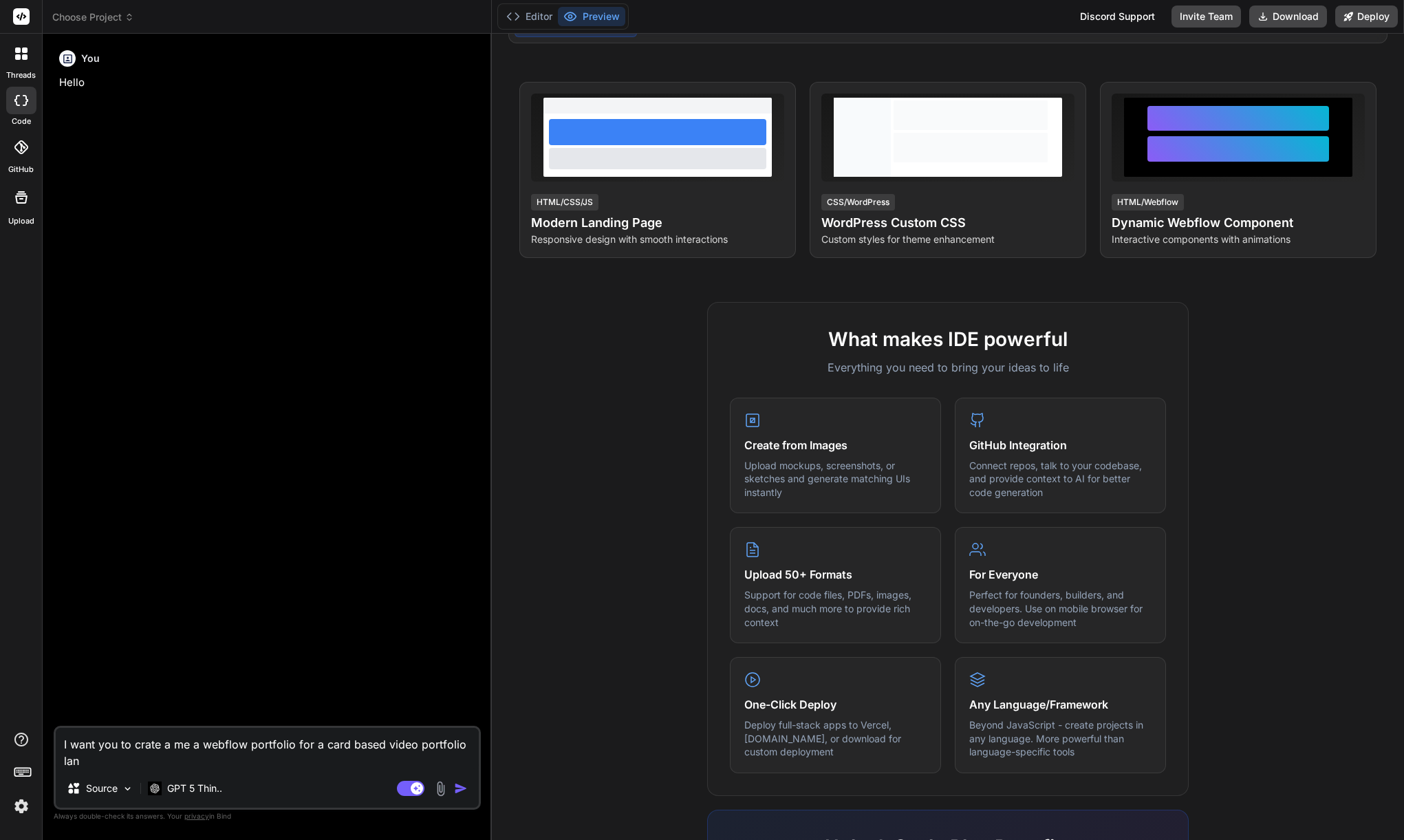
type textarea "I want you to crate a me a webflow portfolio for a card based video portfolio l…"
type textarea "x"
type textarea "I want you to crate a me a webflow portfolio for a card based video portfolio l…"
type textarea "x"
type textarea "I want you to crate a me a webflow portfolio for a card based video portfolio la"
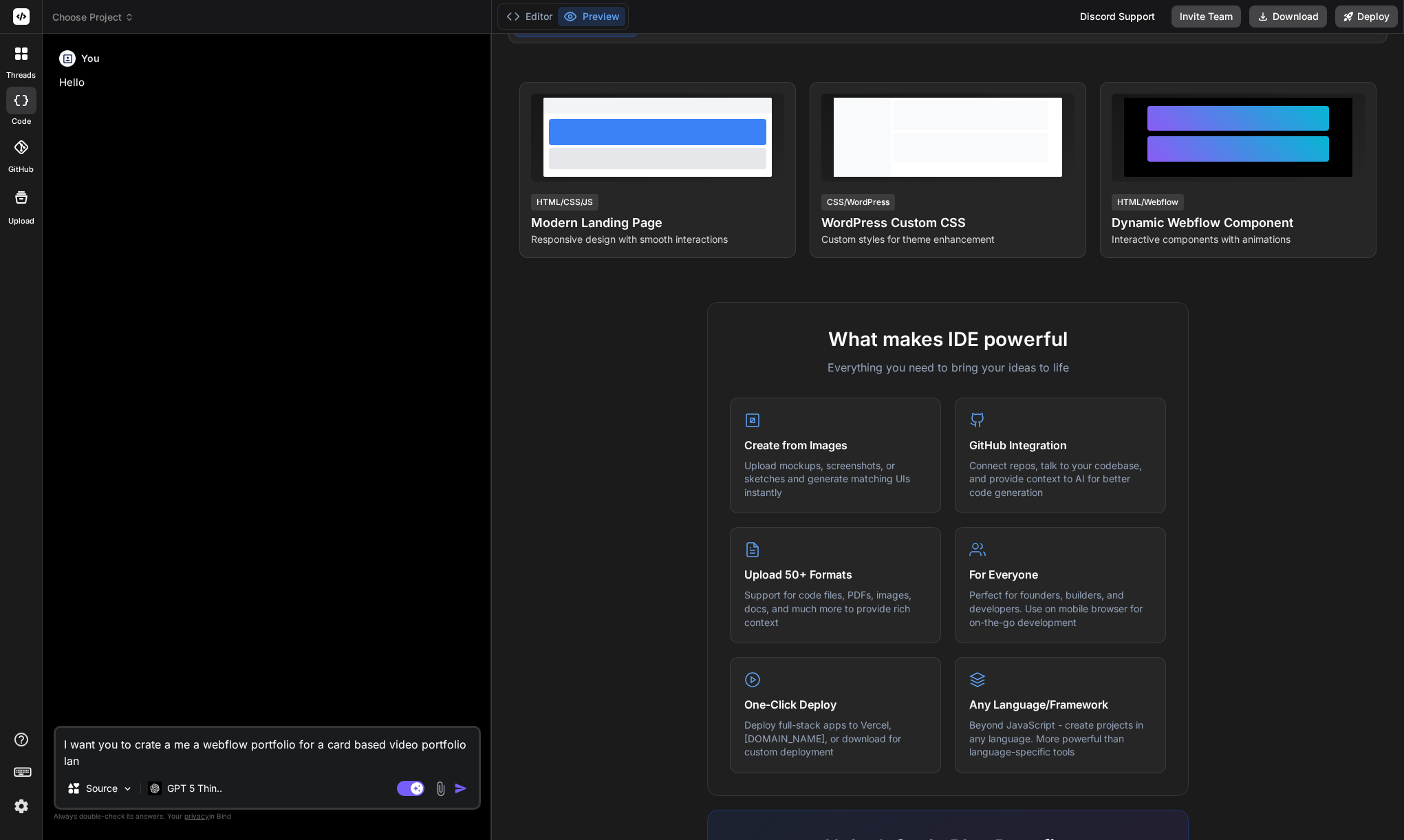
type textarea "x"
type textarea "I want you to crate a me a webflow portfolio for a card based video portfolio l"
type textarea "x"
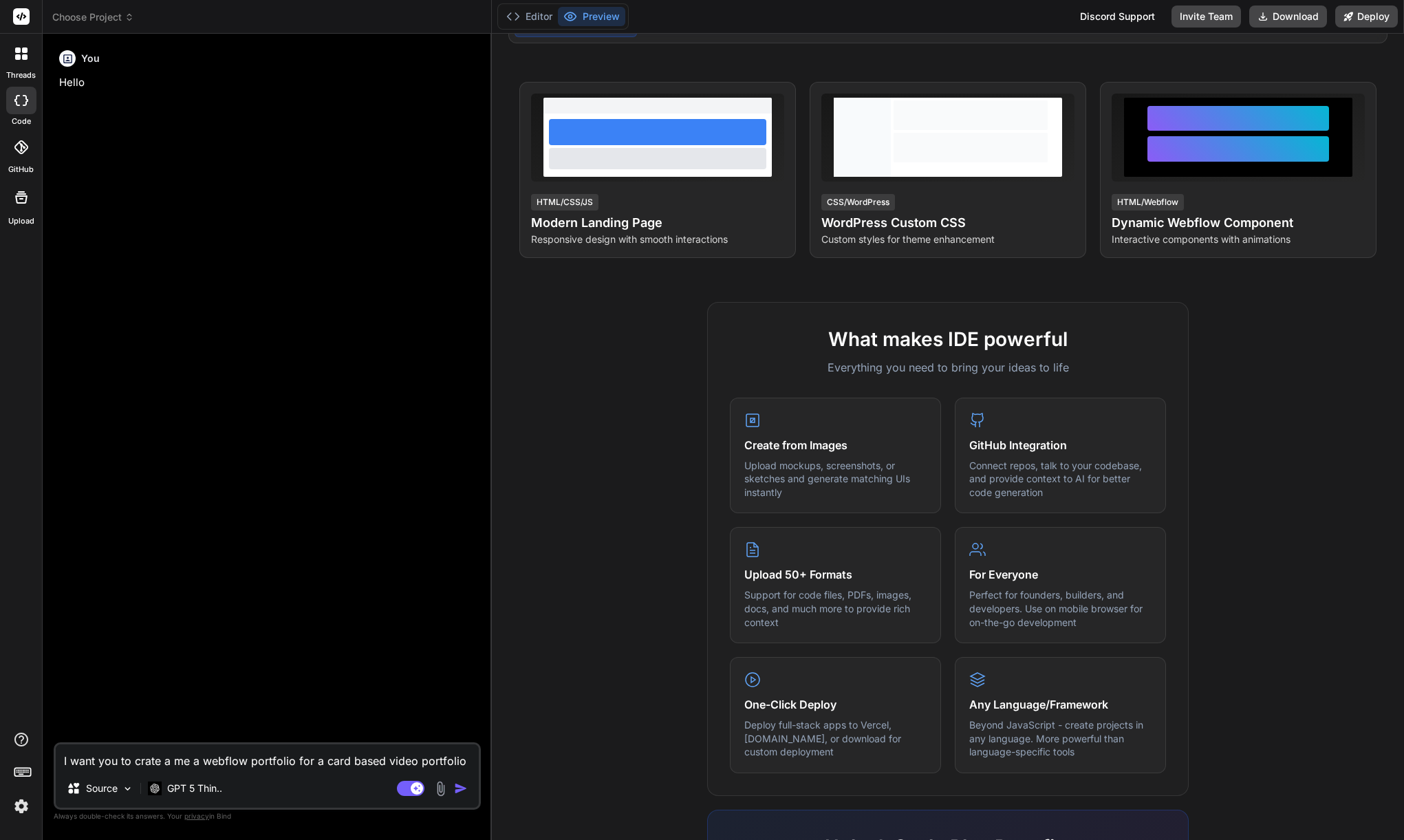
type textarea "I want you to crate a me a webflow portfolio for a card based video portfolio"
type textarea "x"
type textarea "I want you to crate a me a webflow portfolio for a card based video portfolio f"
type textarea "x"
type textarea "I want you to crate a me a webflow portfolio for a card based video portfolio fr"
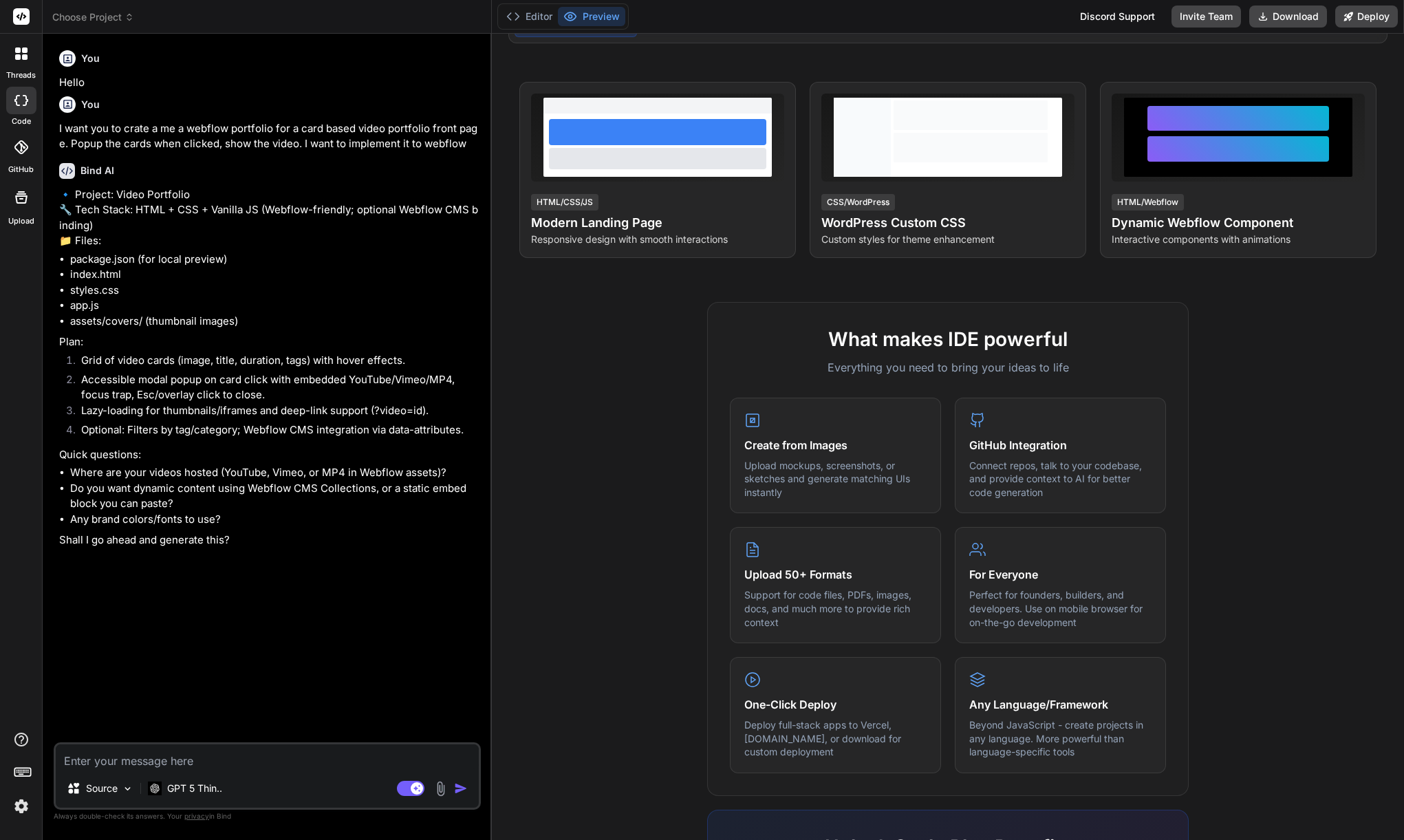
click at [254, 756] on textarea at bounding box center [267, 756] width 423 height 25
click at [255, 757] on textarea at bounding box center [267, 756] width 423 height 25
click at [254, 759] on textarea at bounding box center [267, 756] width 423 height 25
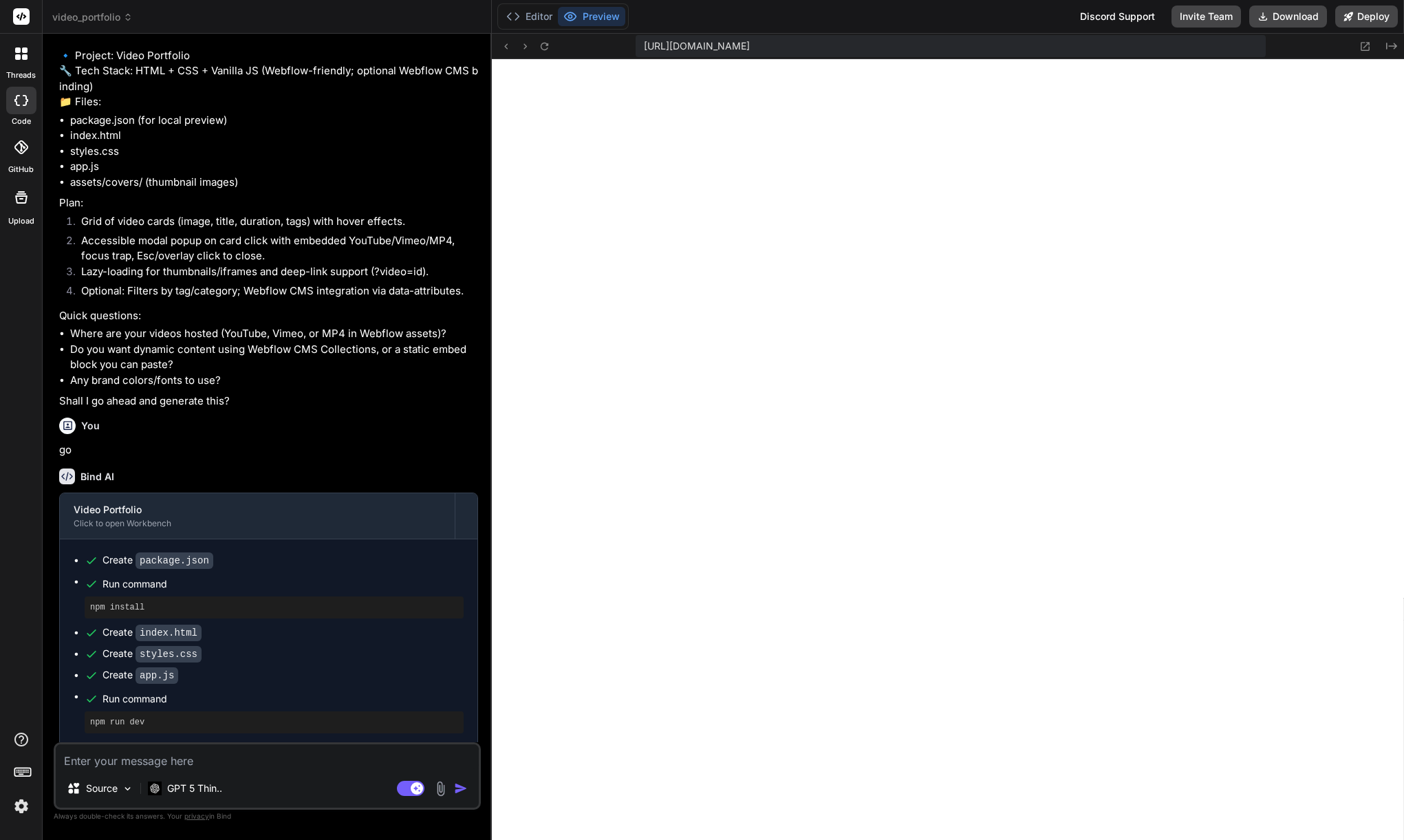
scroll to position [176, 0]
